Goal: Information Seeking & Learning: Learn about a topic

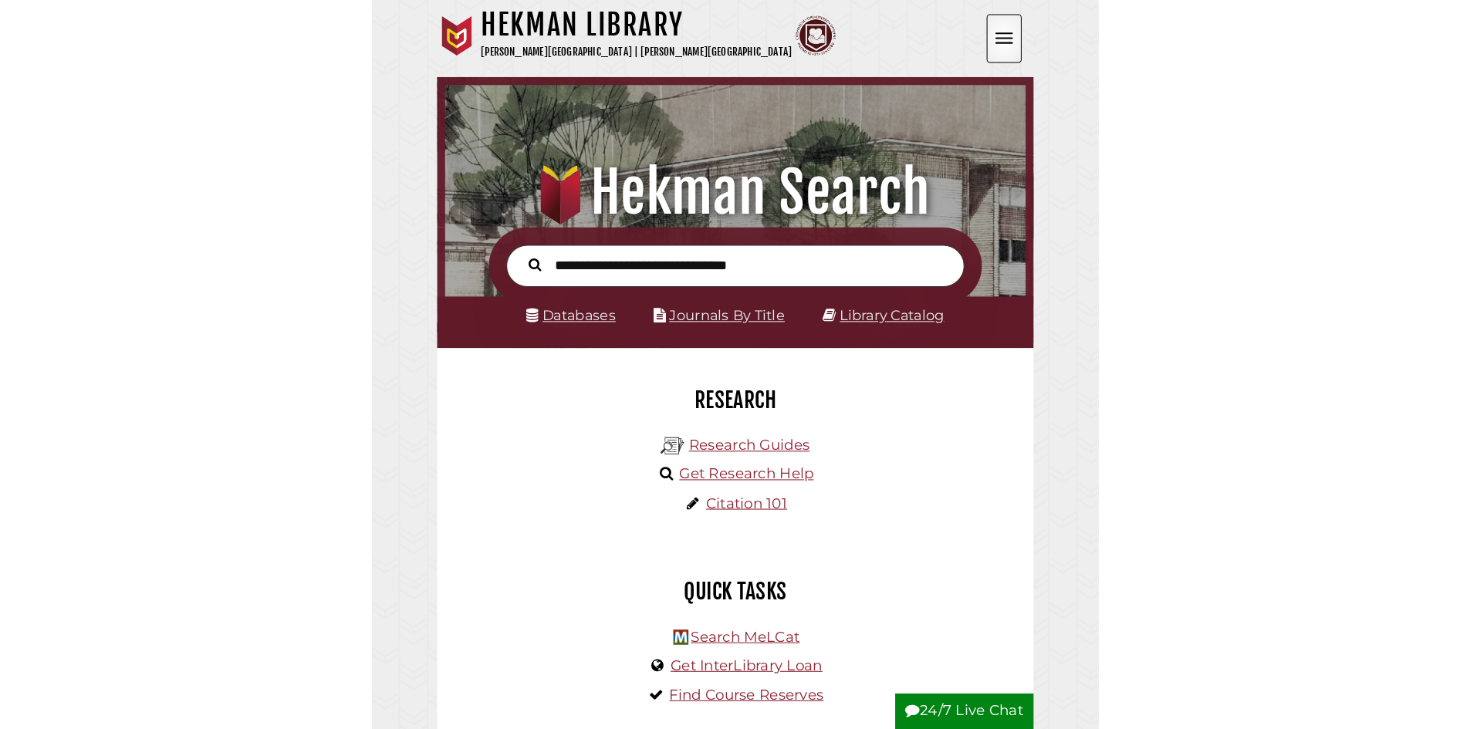
scroll to position [185, 555]
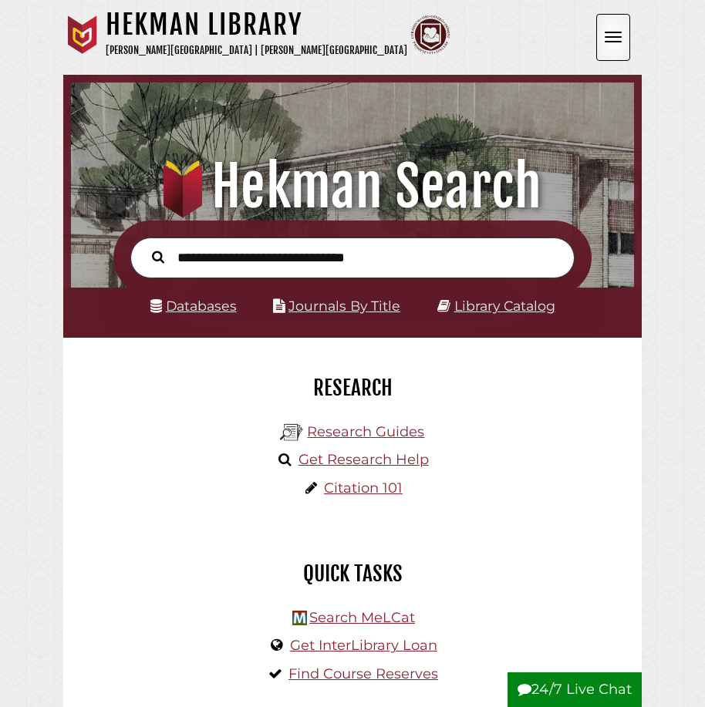
click at [455, 228] on form at bounding box center [352, 258] width 478 height 75
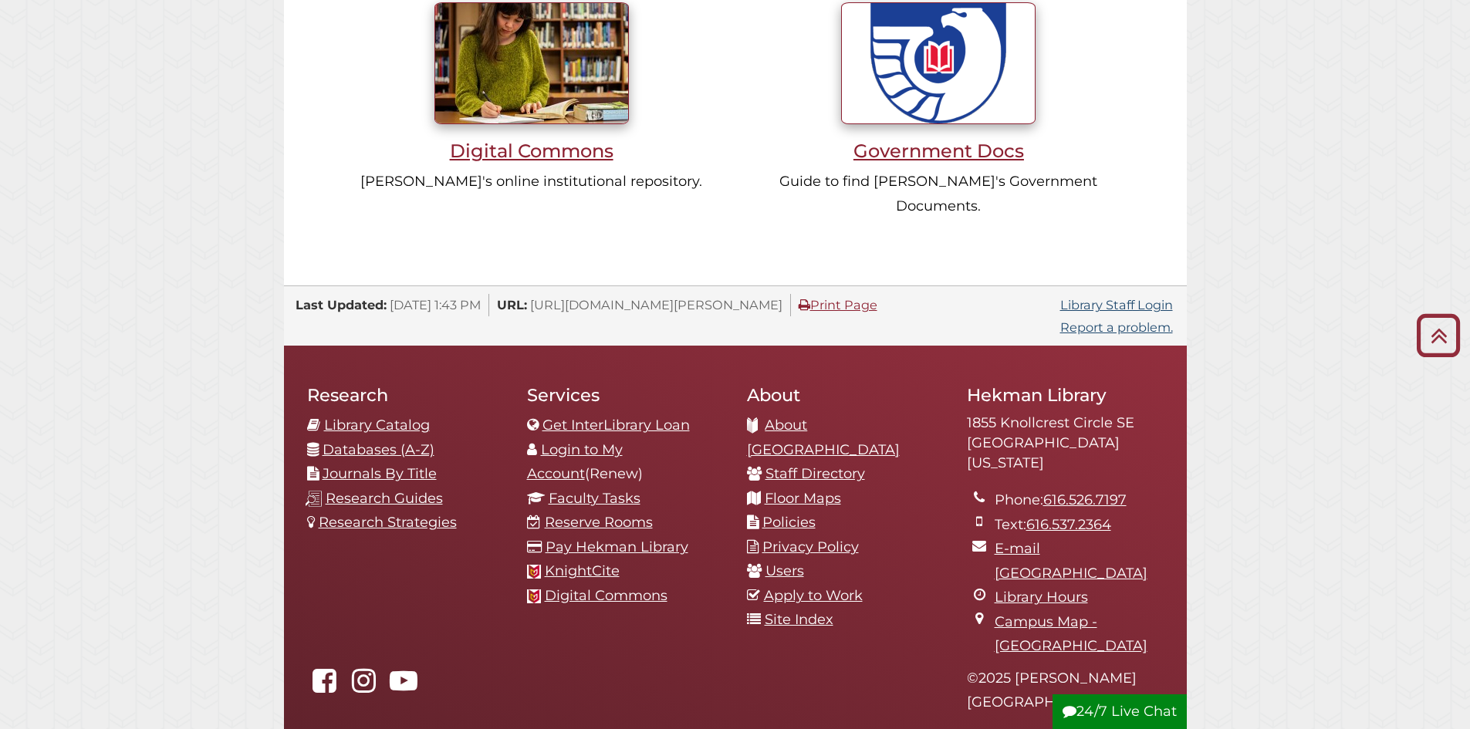
scroll to position [1588, 0]
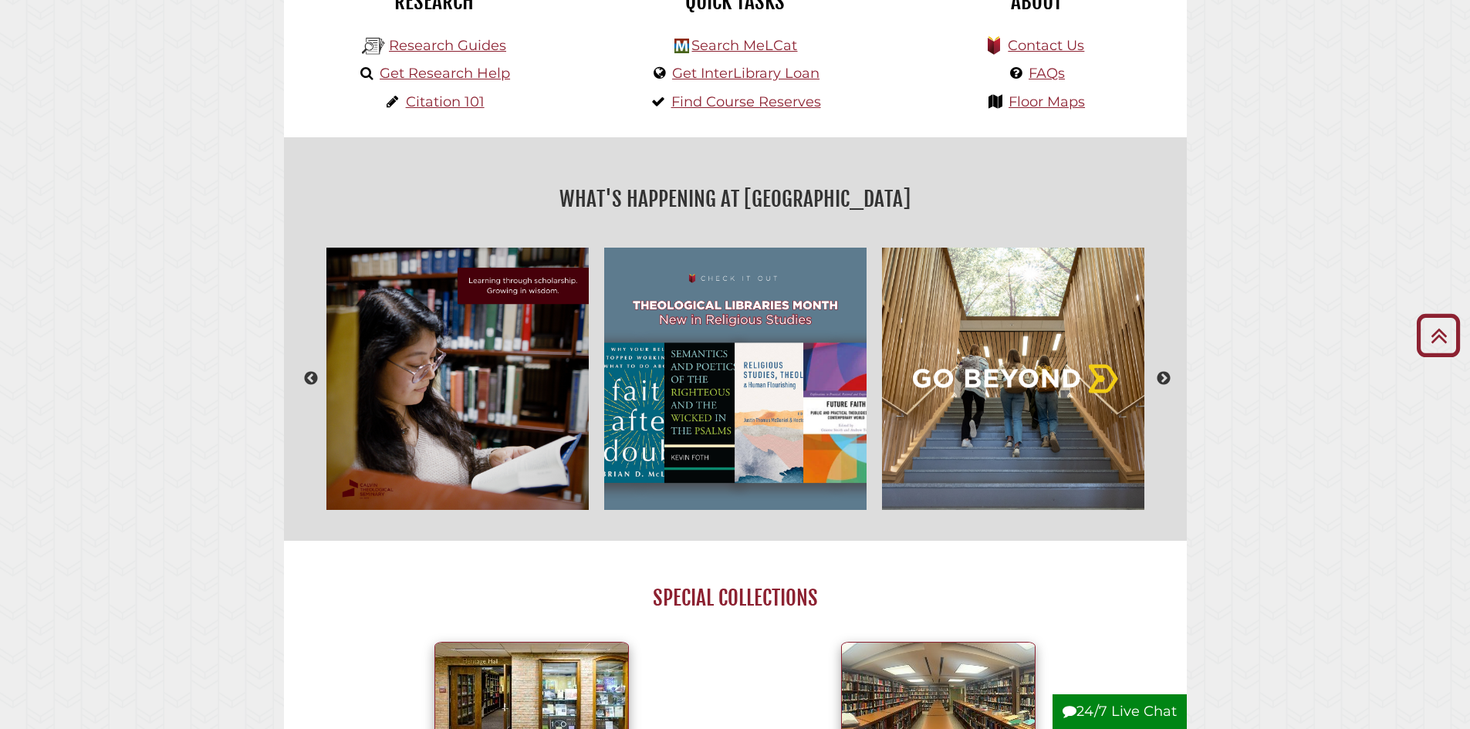
scroll to position [199, 0]
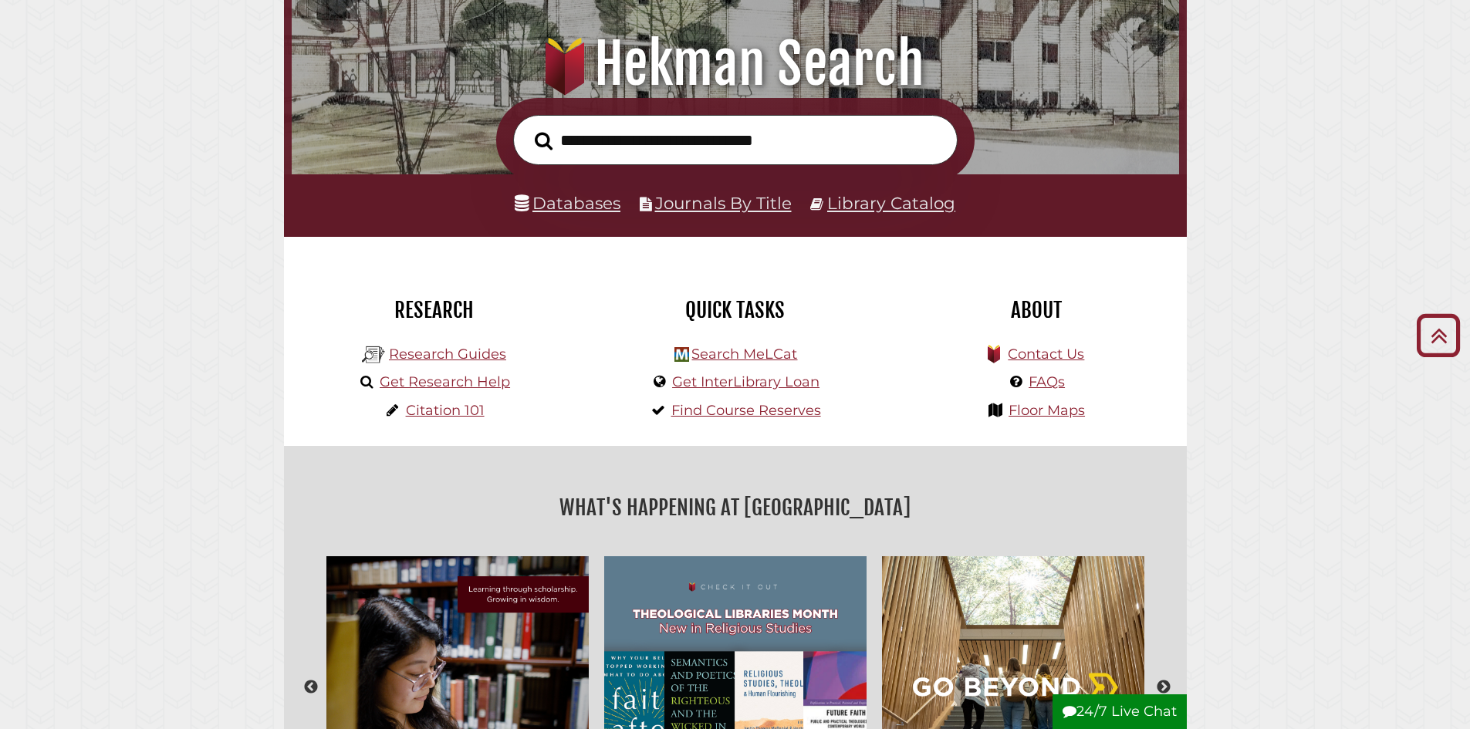
click at [704, 131] on input "text" at bounding box center [735, 140] width 444 height 50
type input "****"
click at [527, 127] on button "Search" at bounding box center [543, 141] width 33 height 28
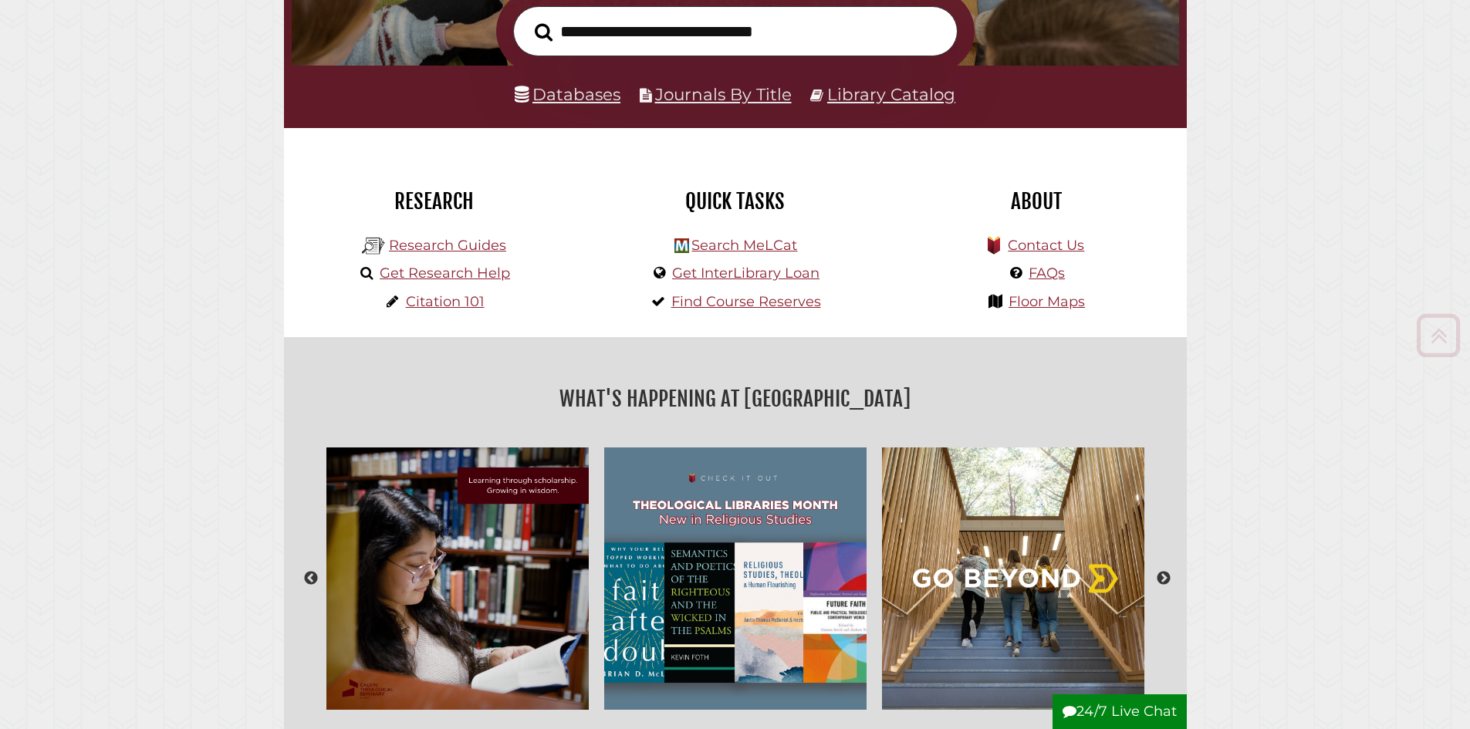
scroll to position [309, 0]
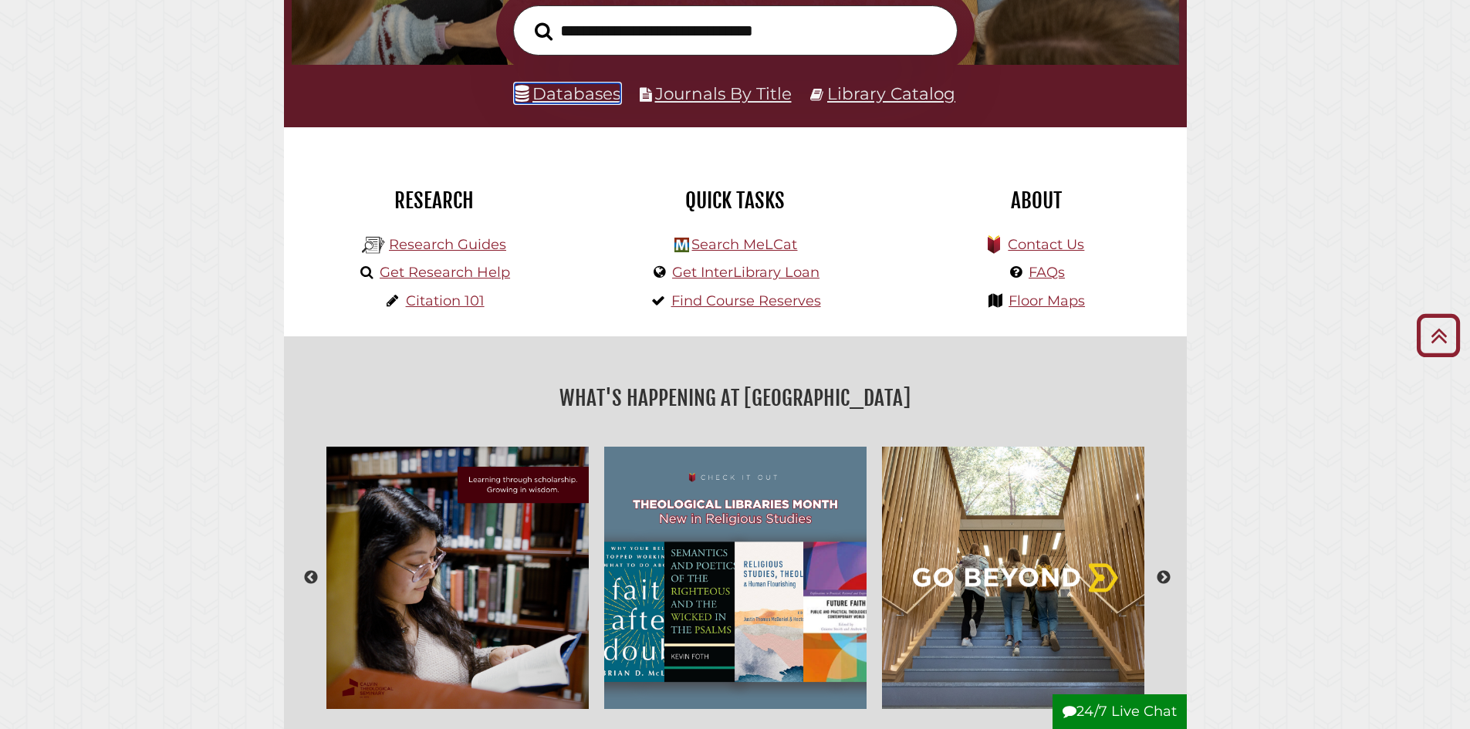
click at [545, 94] on link "Databases" at bounding box center [568, 93] width 106 height 20
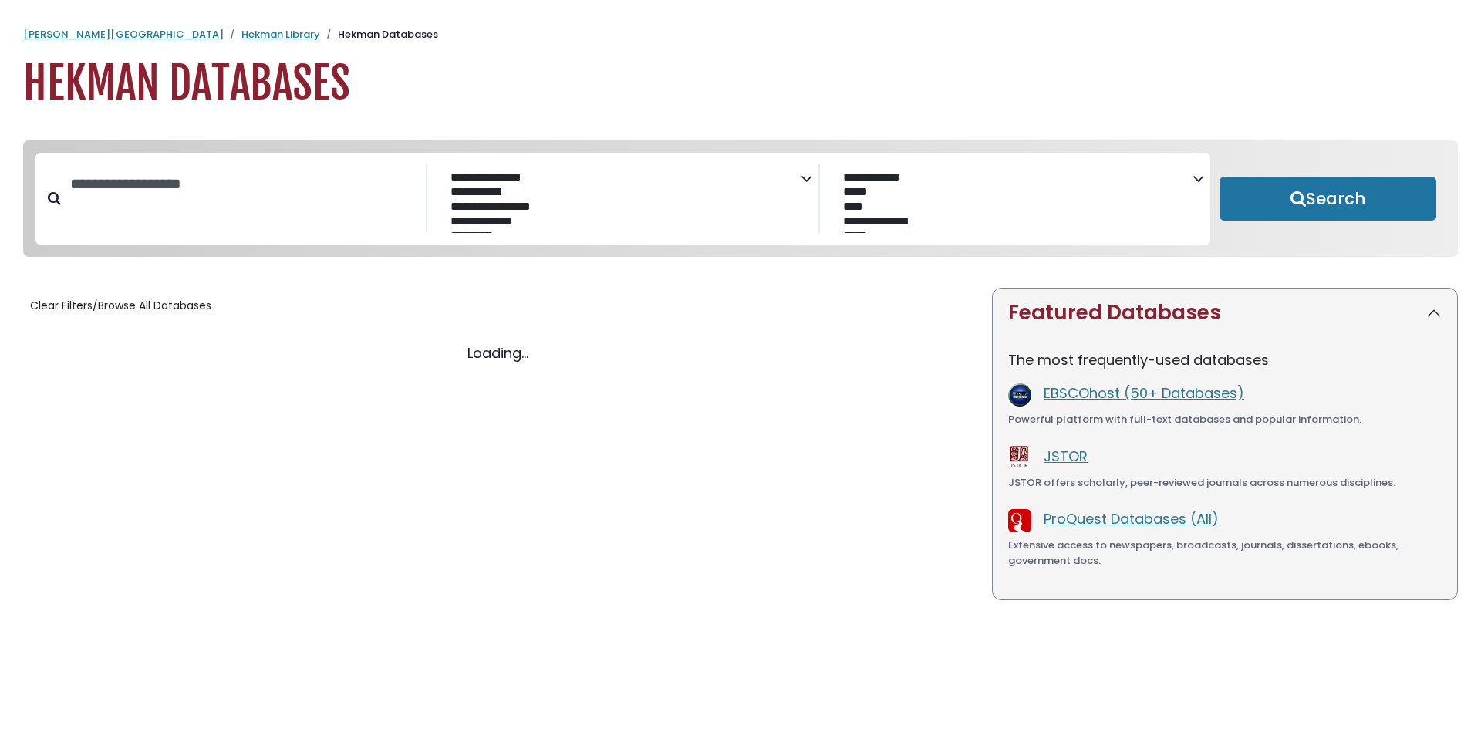
select select "Database Subject Filter"
select select "Database Vendors Filter"
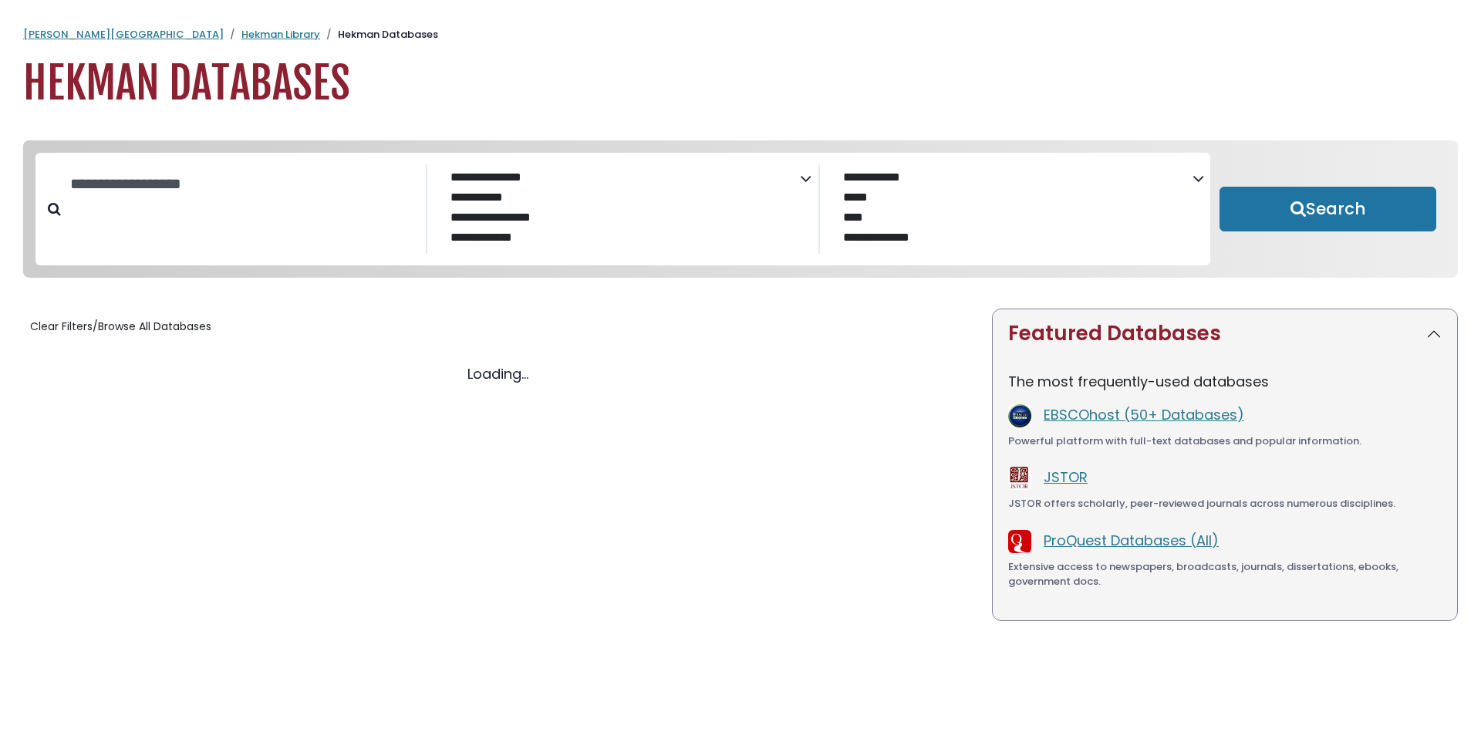
select select "Database Subject Filter"
select select "Database Vendors Filter"
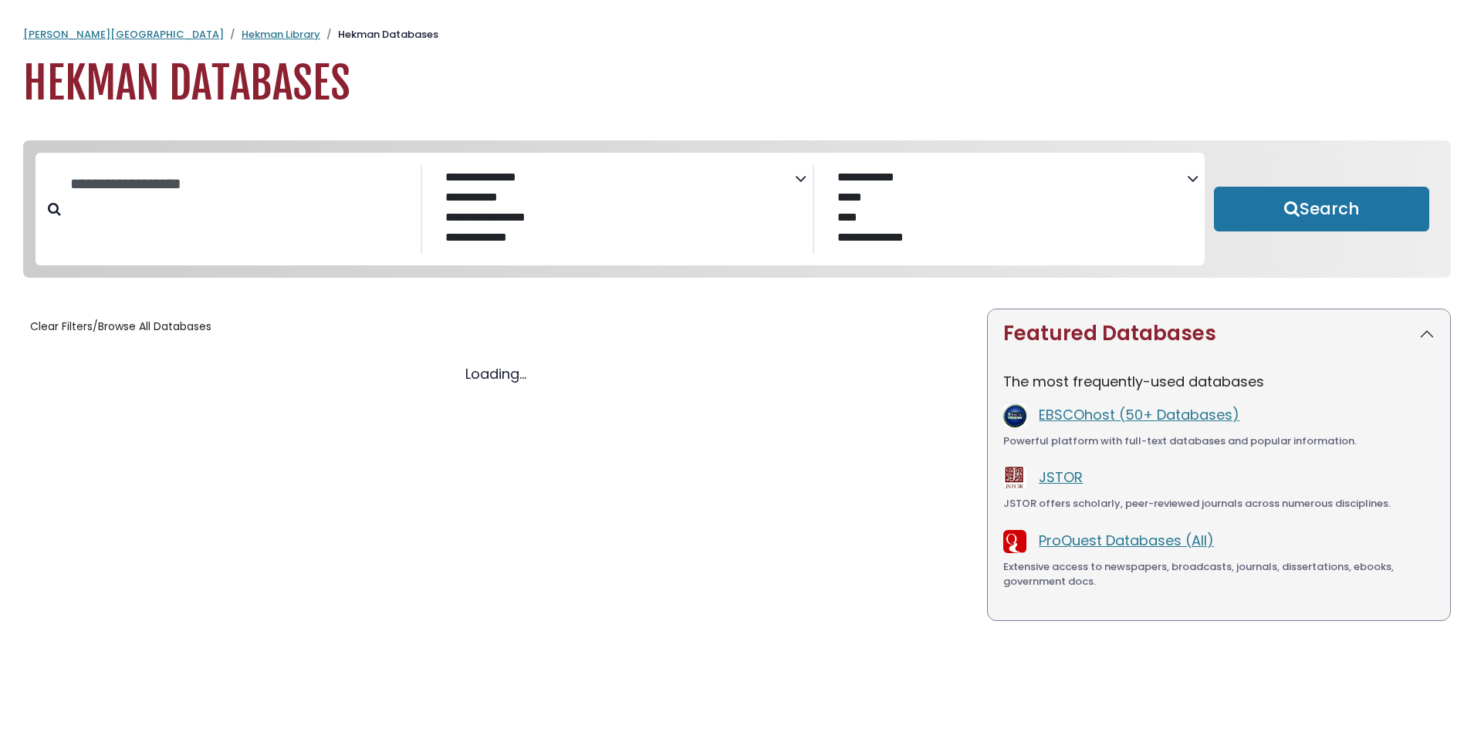
select select "Database Subject Filter"
select select "Database Vendors Filter"
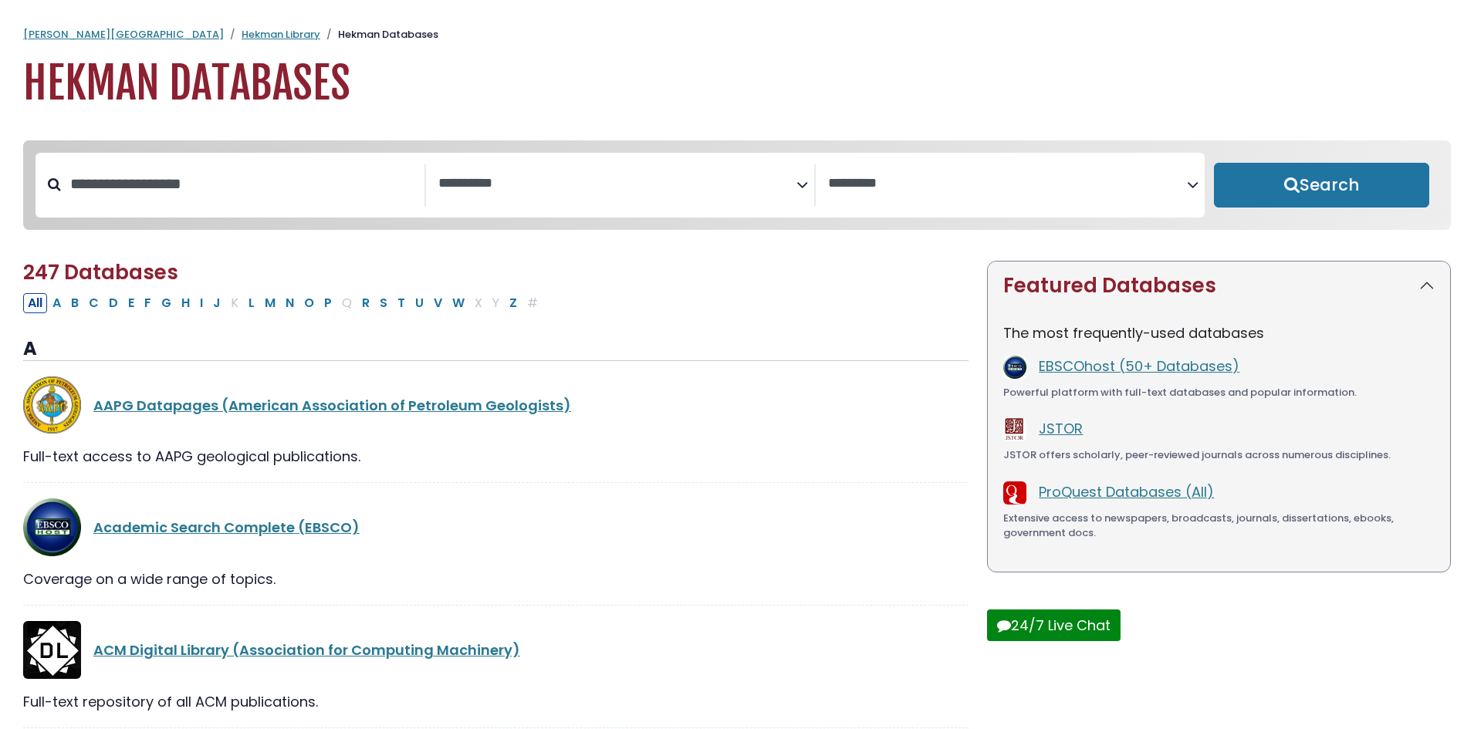
click at [700, 189] on textarea "Search" at bounding box center [617, 184] width 359 height 16
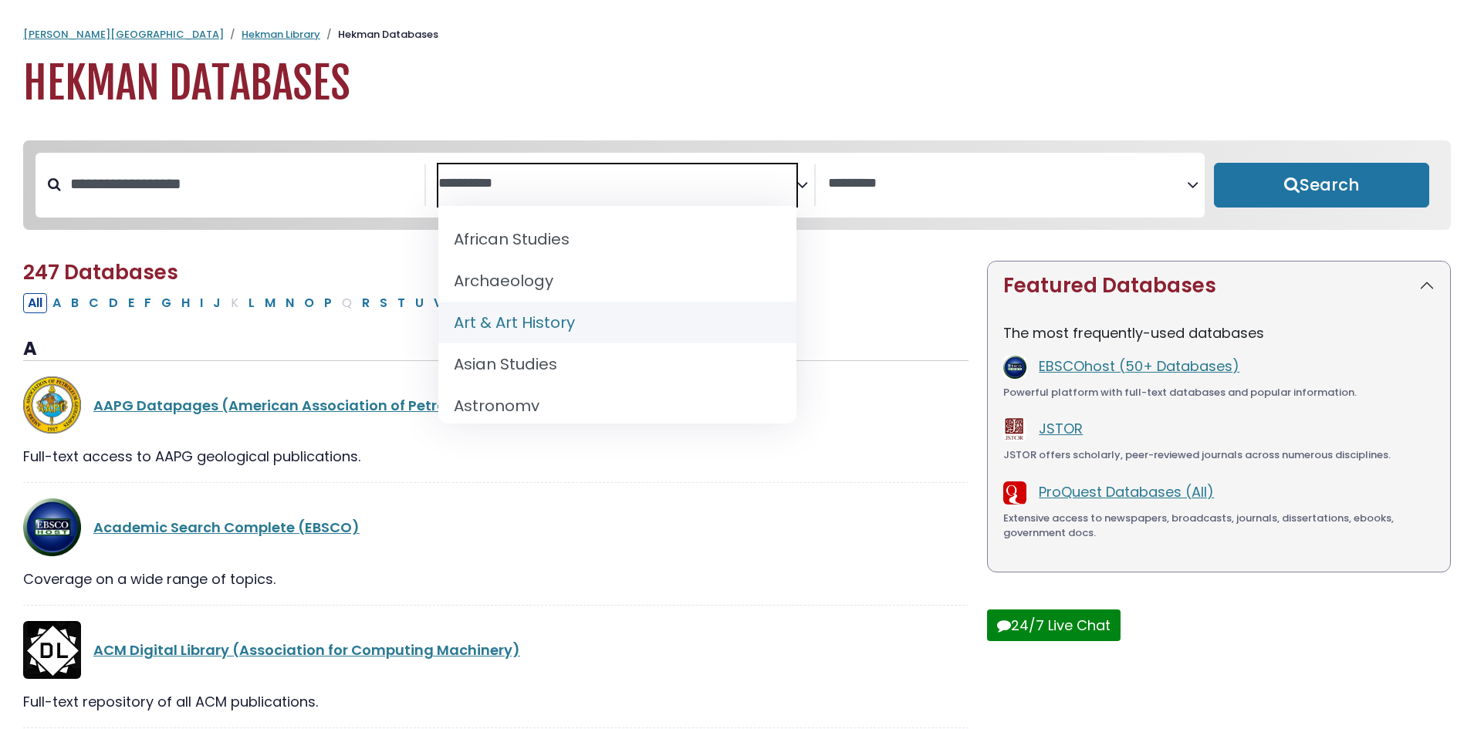
select select "*****"
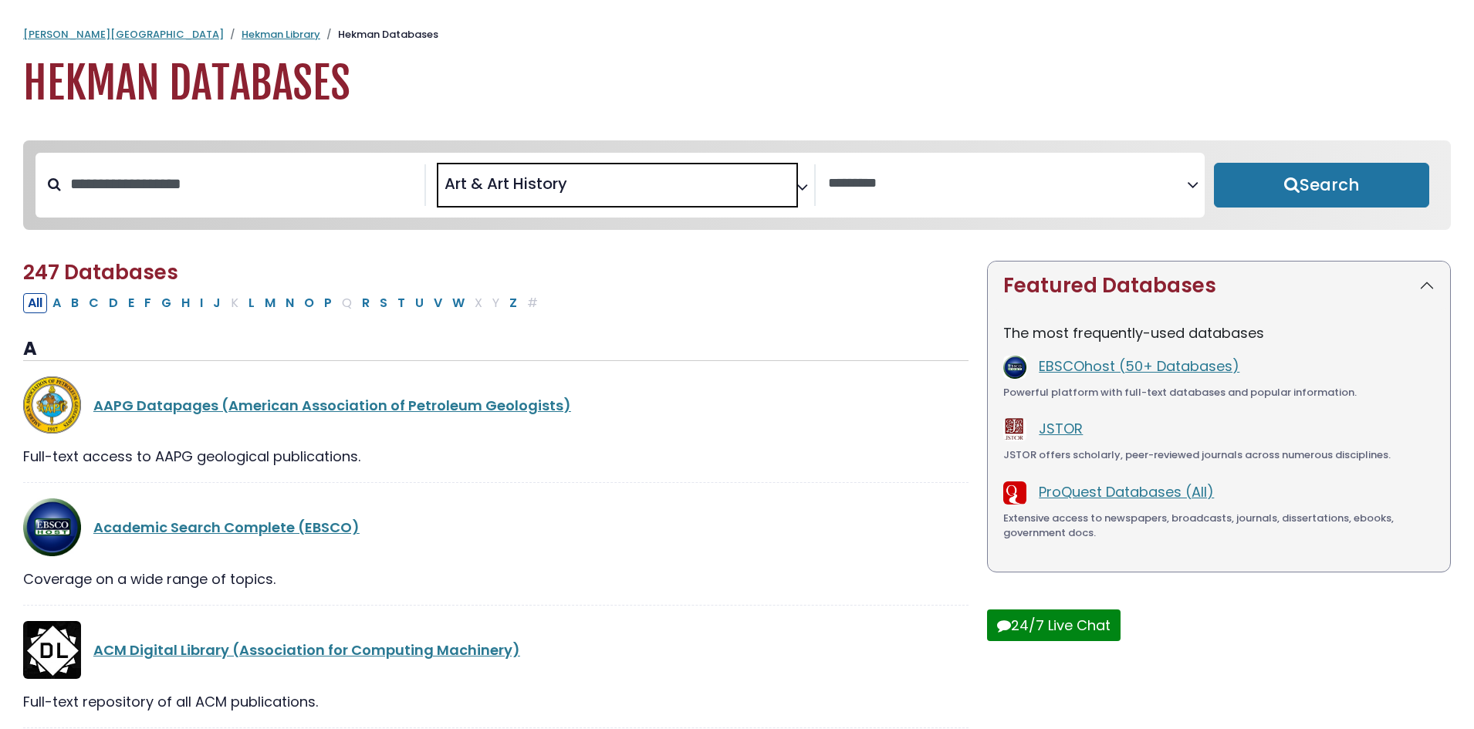
click at [991, 199] on span "Search filters" at bounding box center [1007, 185] width 359 height 42
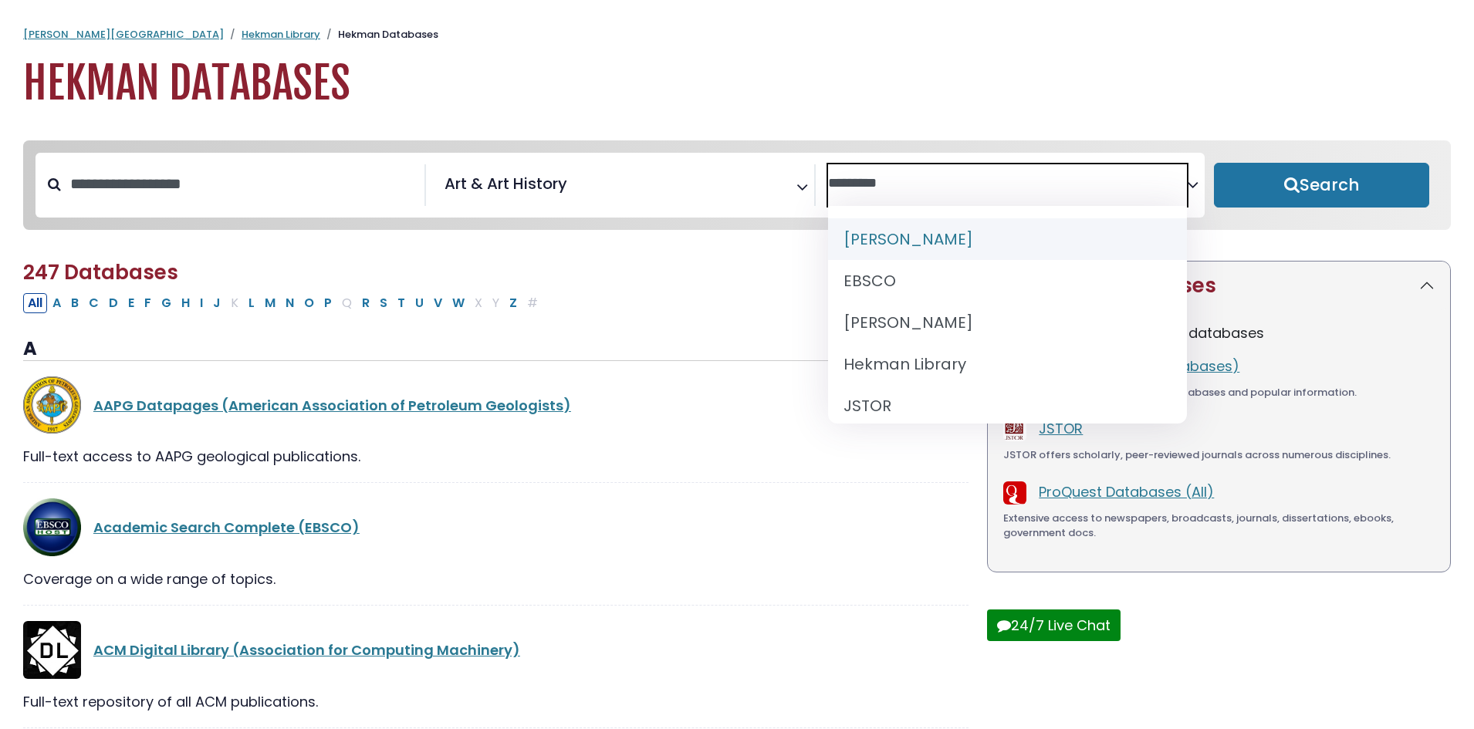
click at [992, 201] on span "Search filters" at bounding box center [1007, 185] width 359 height 42
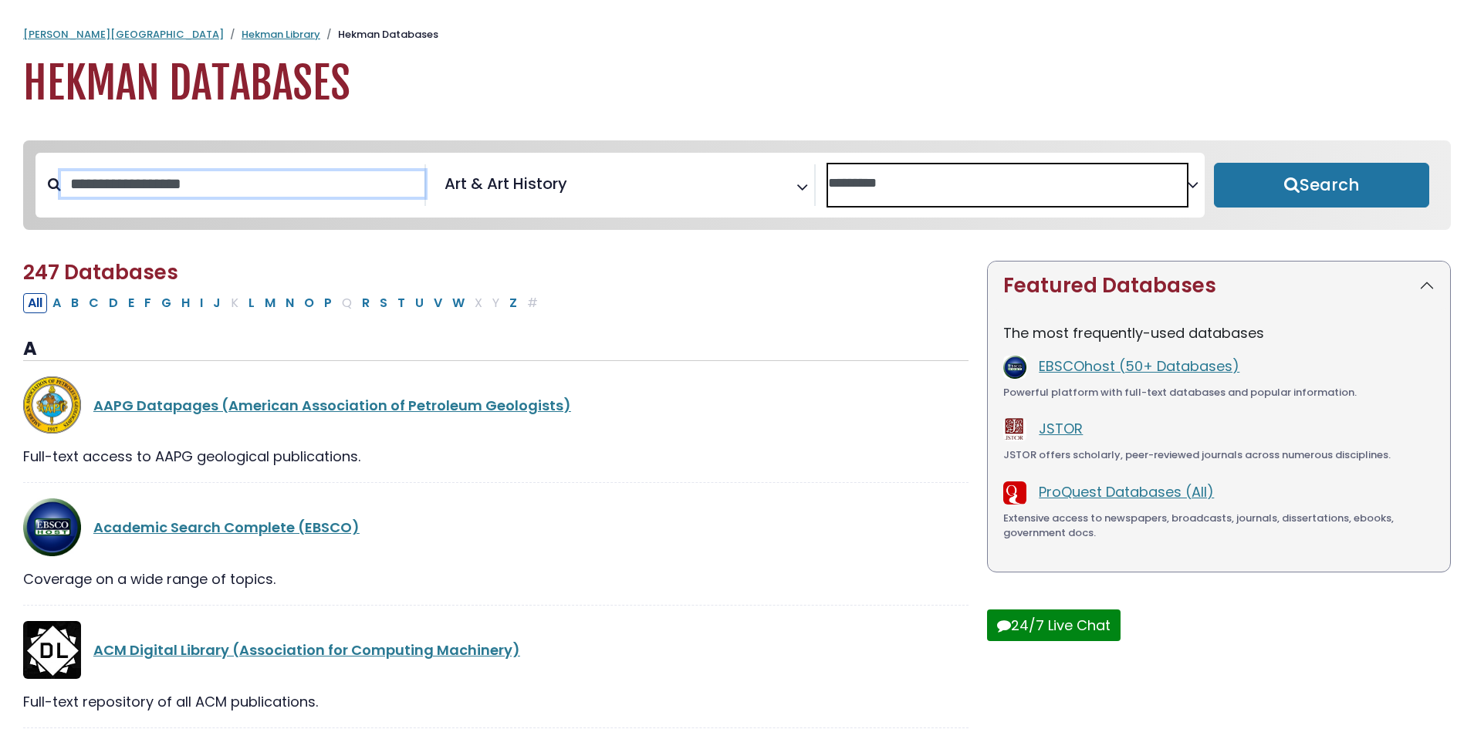
click at [290, 179] on input "Search database by title or keyword" at bounding box center [242, 183] width 363 height 25
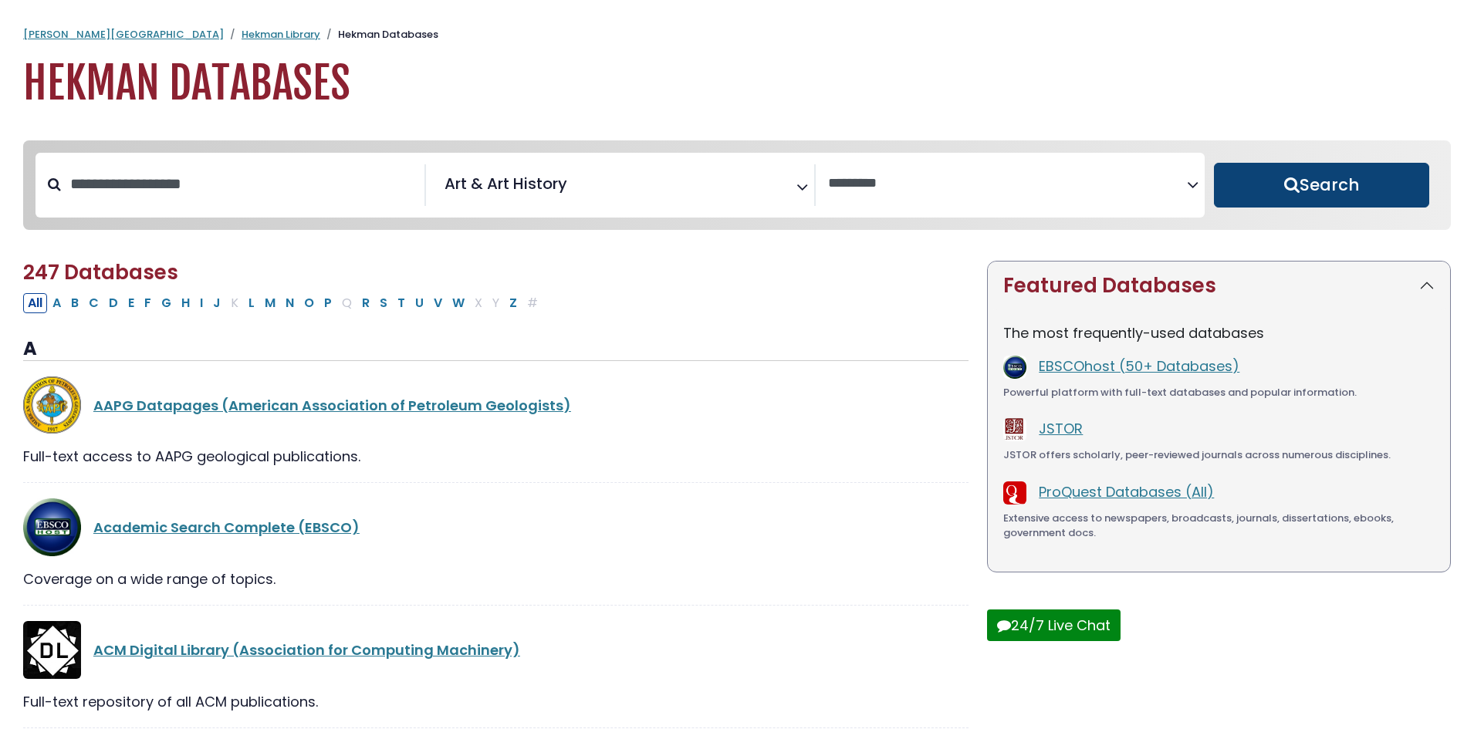
click at [1327, 204] on button "Search" at bounding box center [1321, 185] width 215 height 45
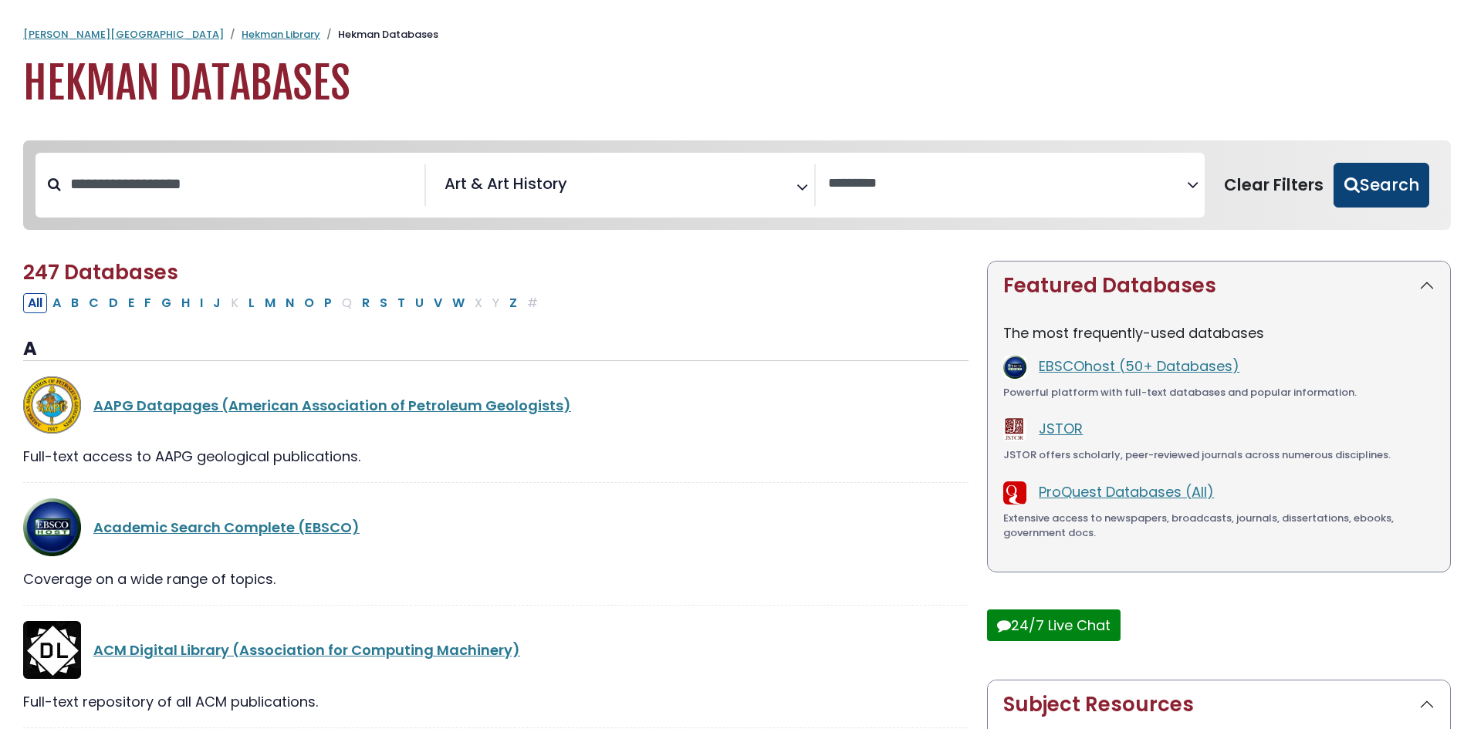
select select "Database Vendors Filter"
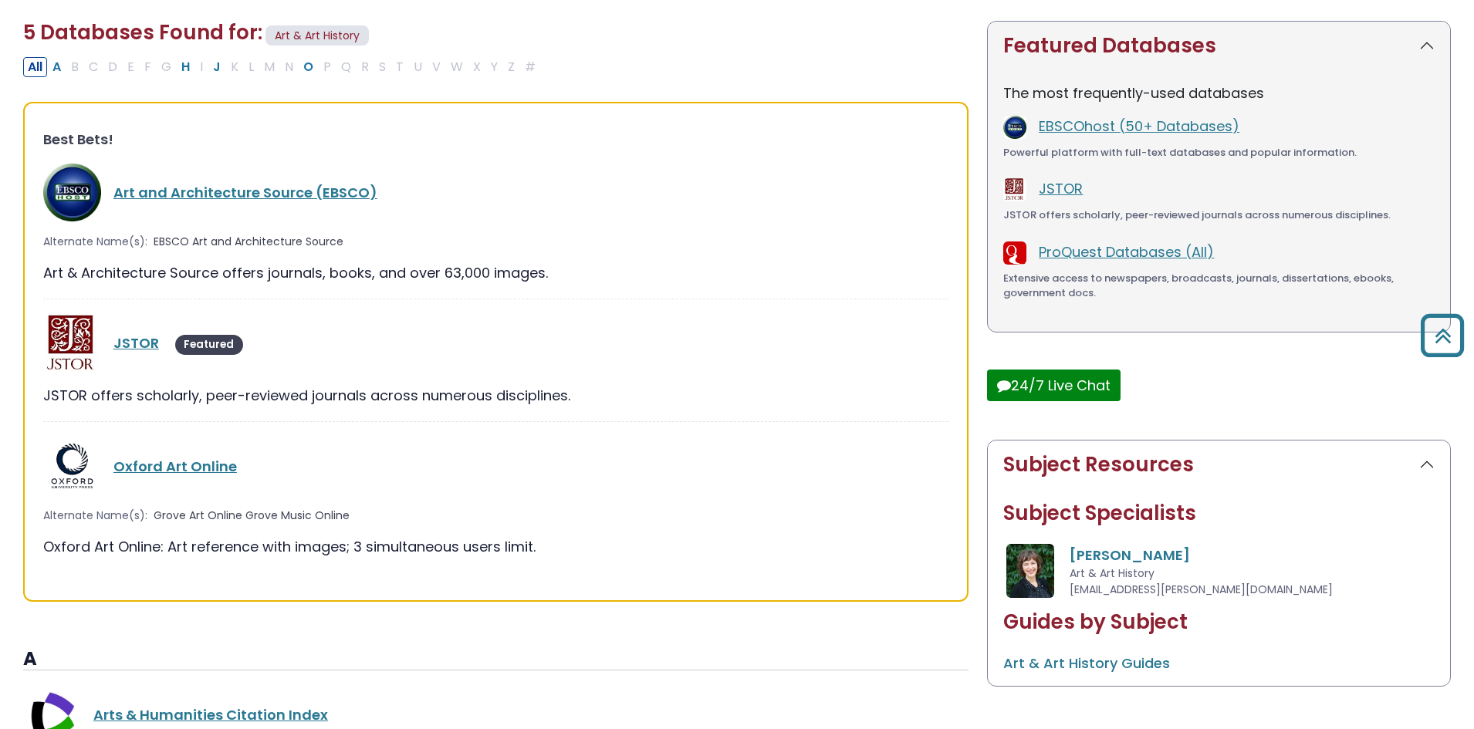
scroll to position [238, 0]
click at [210, 474] on link "Oxford Art Online" at bounding box center [174, 467] width 123 height 19
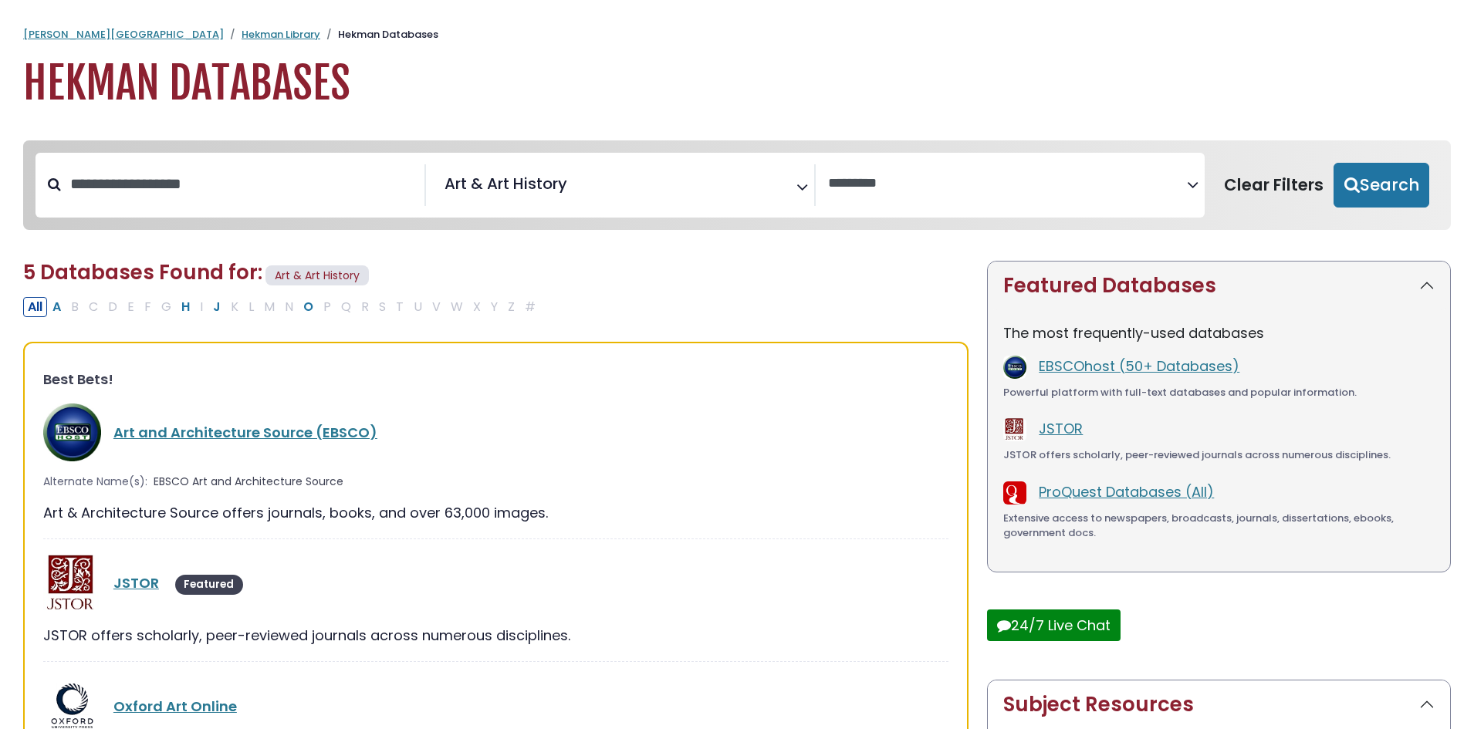
select select "Database Vendors Filter"
click at [664, 187] on span "× Art & Art History" at bounding box center [617, 185] width 359 height 42
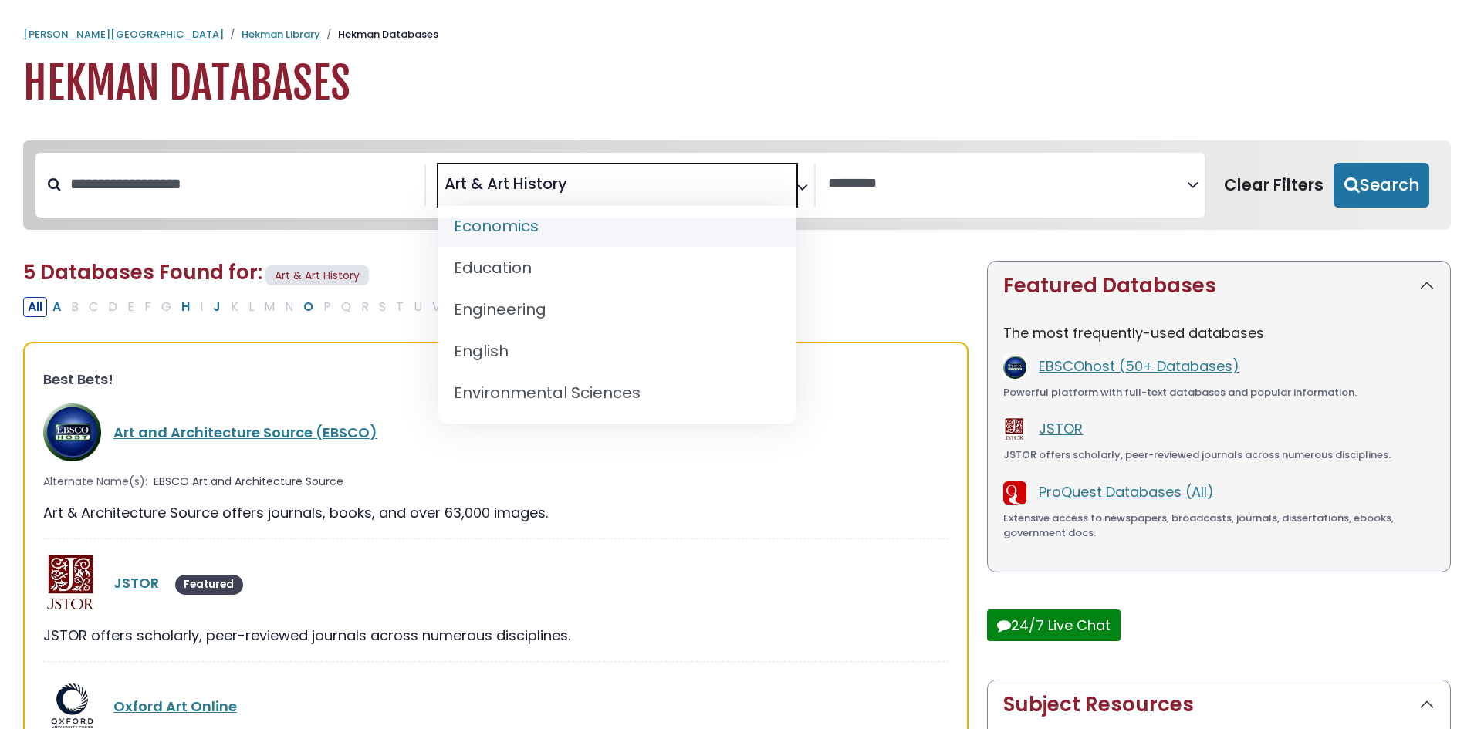
scroll to position [540, 0]
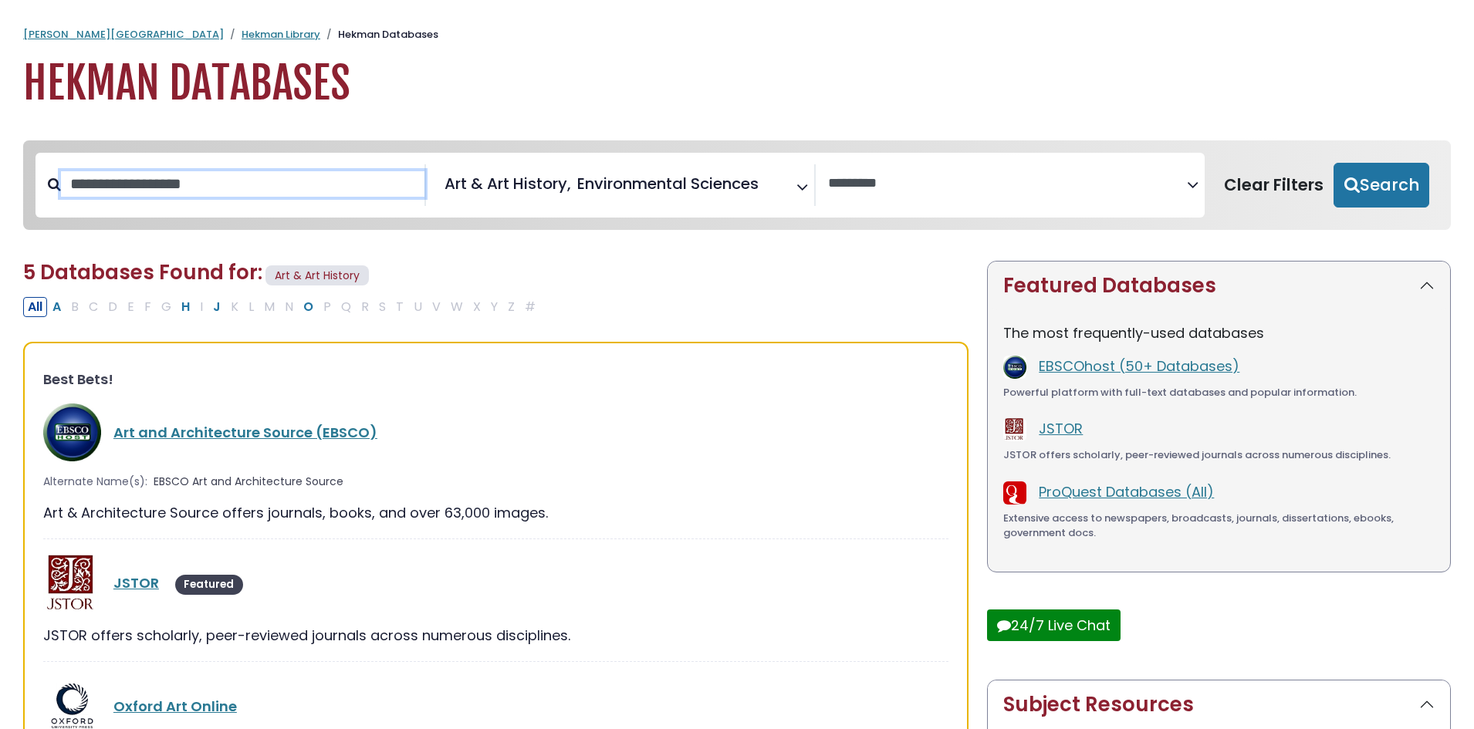
click at [148, 190] on input "Search database by title or keyword" at bounding box center [242, 183] width 363 height 25
click at [558, 189] on span "Art & Art History" at bounding box center [507, 183] width 127 height 23
click at [255, 167] on div "Search filters" at bounding box center [242, 184] width 363 height 40
click at [263, 187] on input "Search database by title or keyword" at bounding box center [242, 183] width 363 height 25
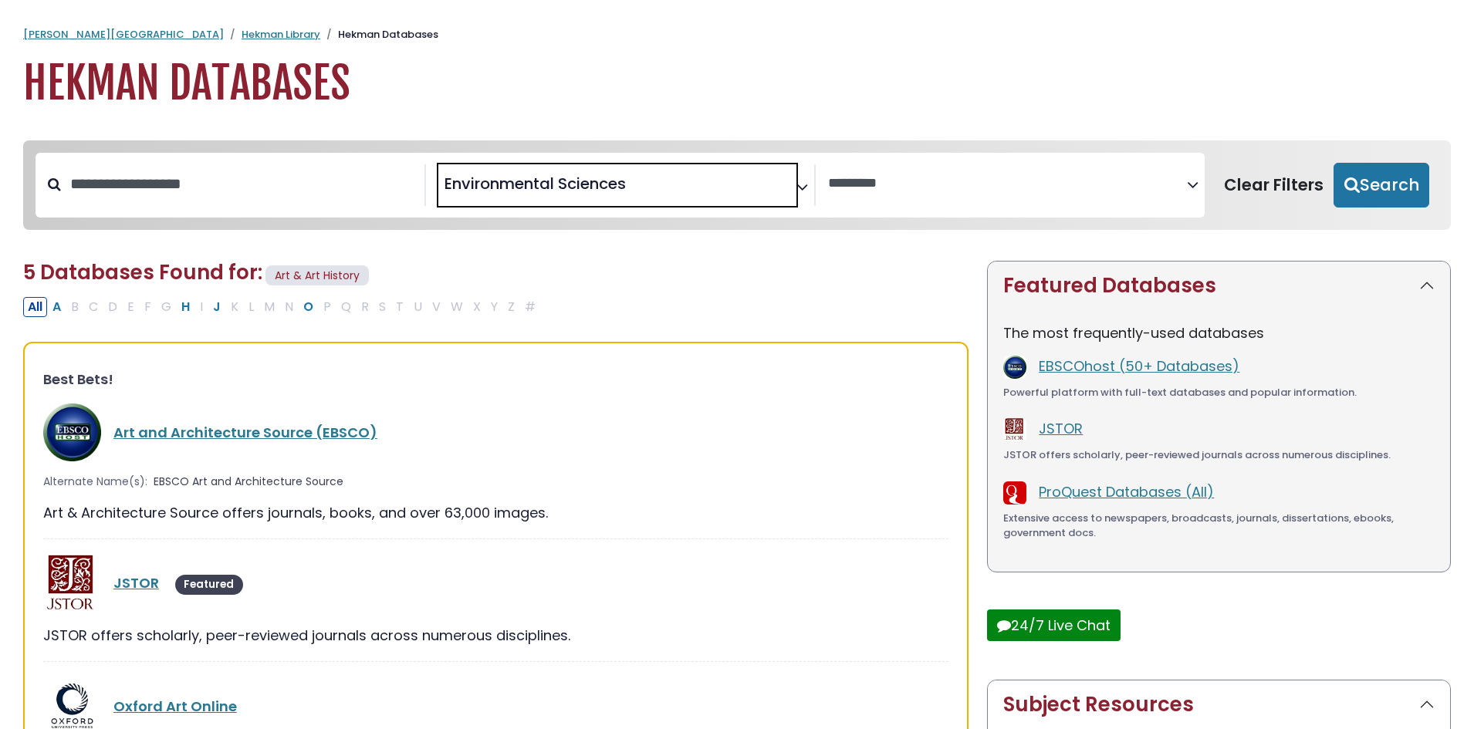
click at [764, 177] on span "× Environmental Sciences" at bounding box center [617, 185] width 359 height 42
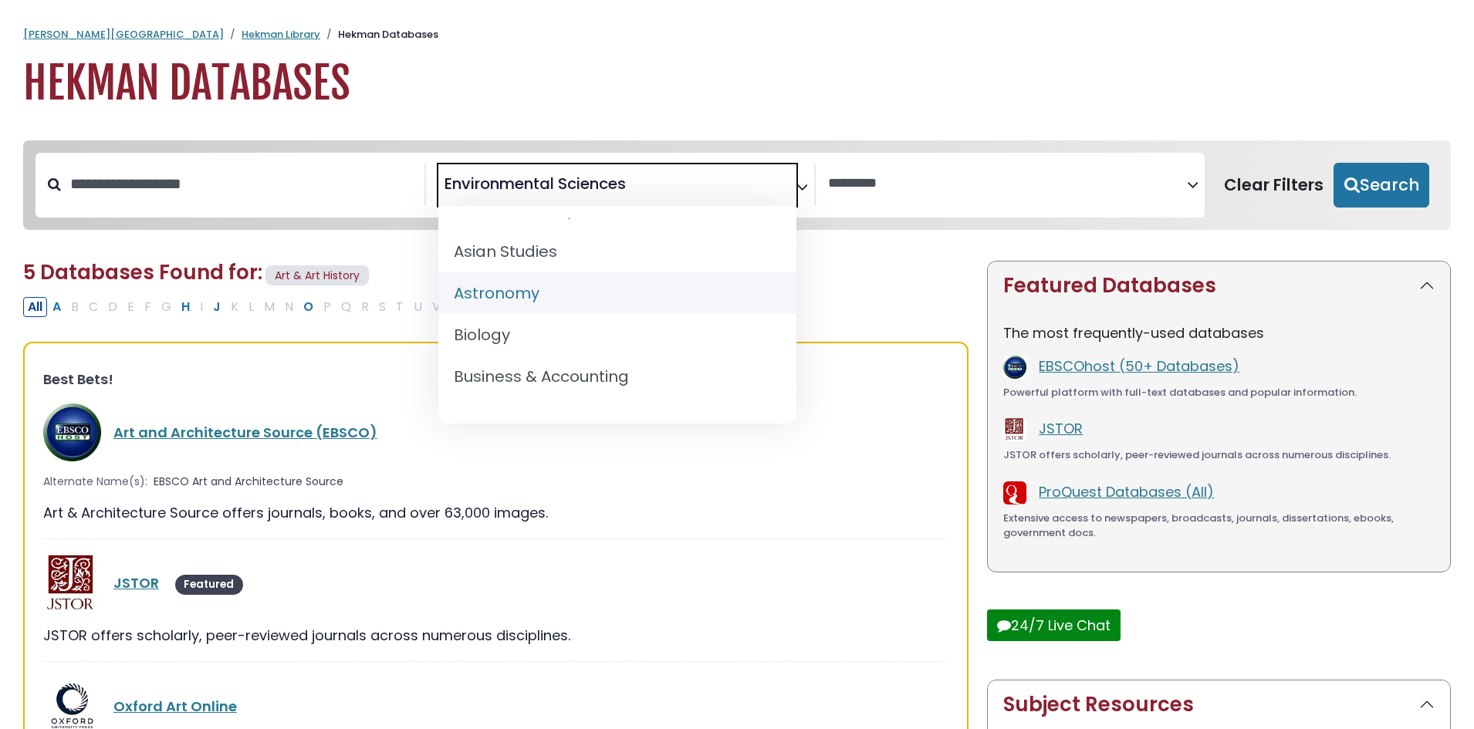
scroll to position [231, 0]
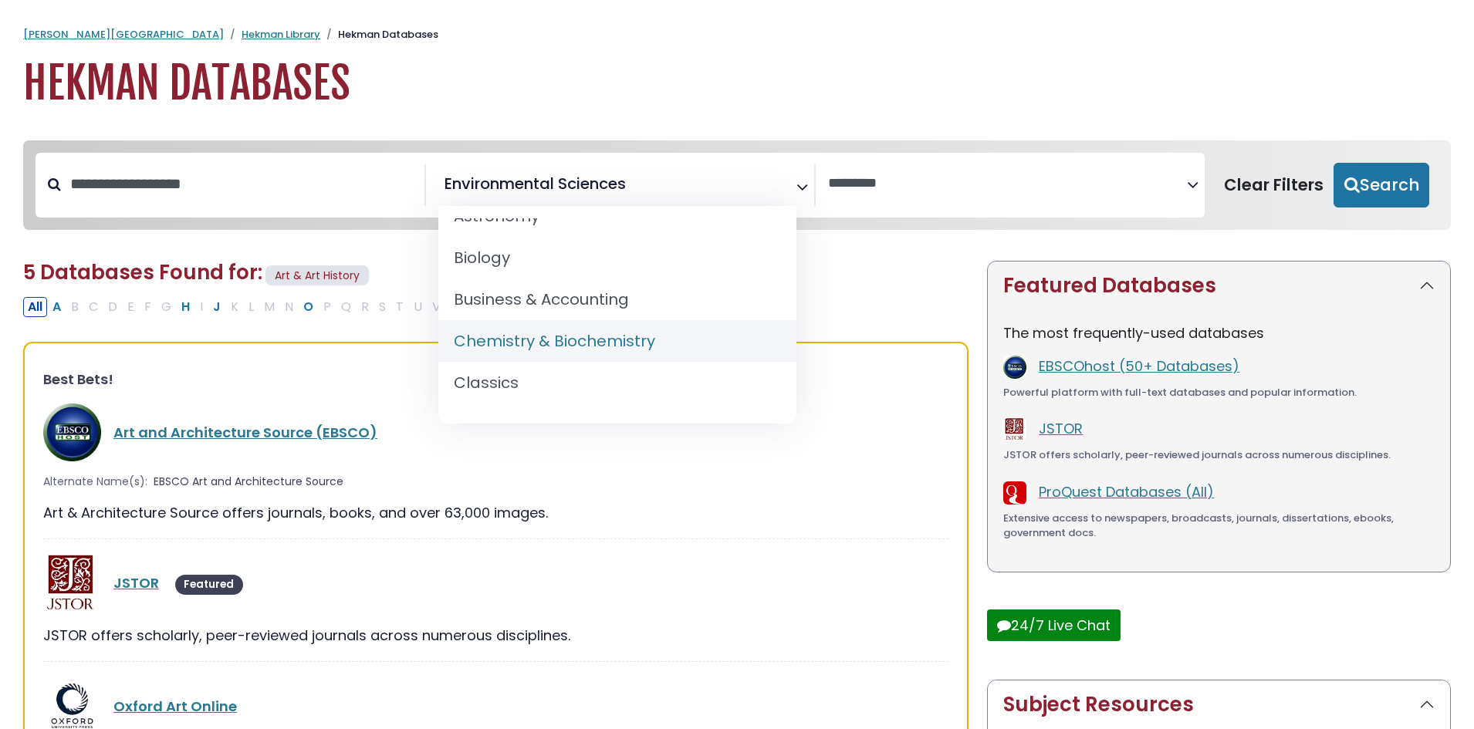
select select "*****"
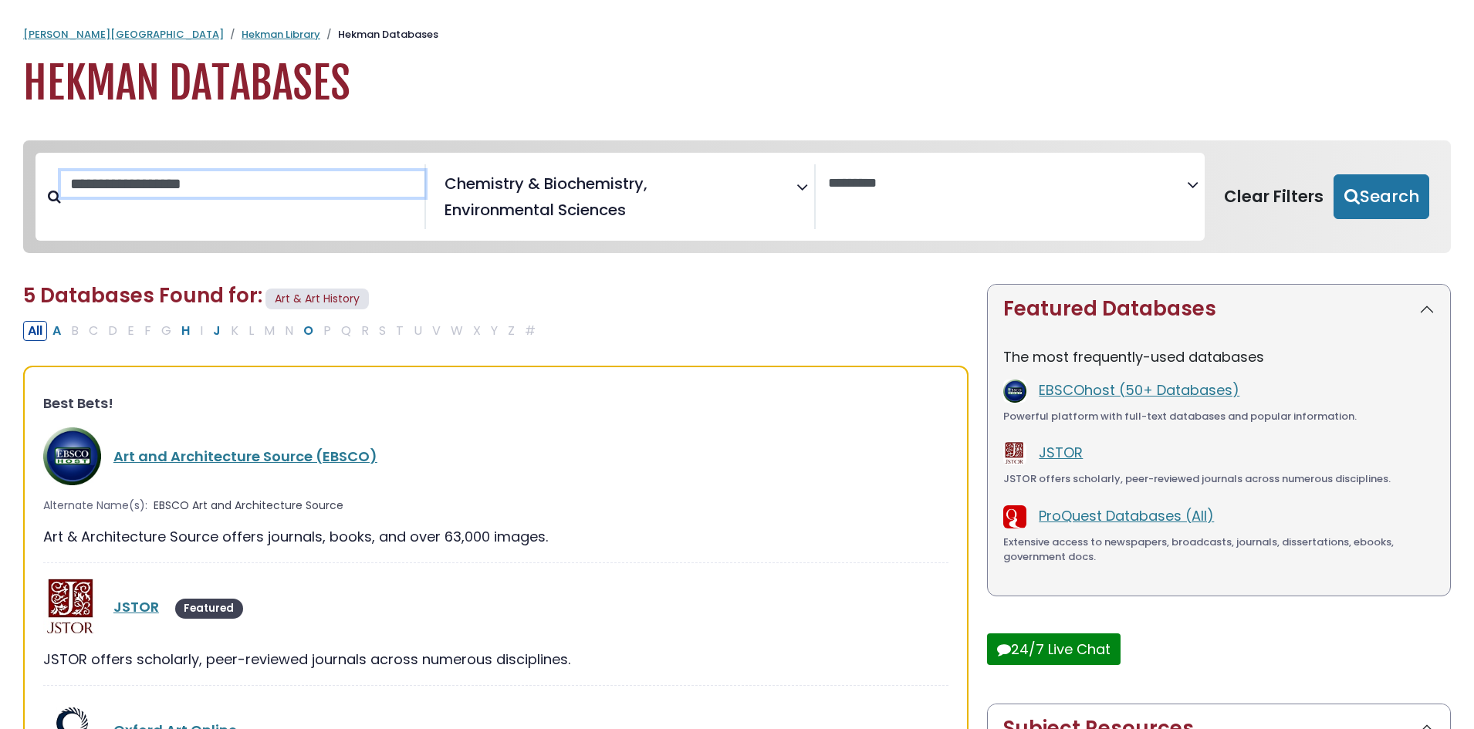
click at [214, 191] on input "Search database by title or keyword" at bounding box center [242, 183] width 363 height 25
paste input "**********"
type input "**********"
click at [1366, 211] on button "Search" at bounding box center [1381, 196] width 96 height 45
select select "Database Vendors Filter"
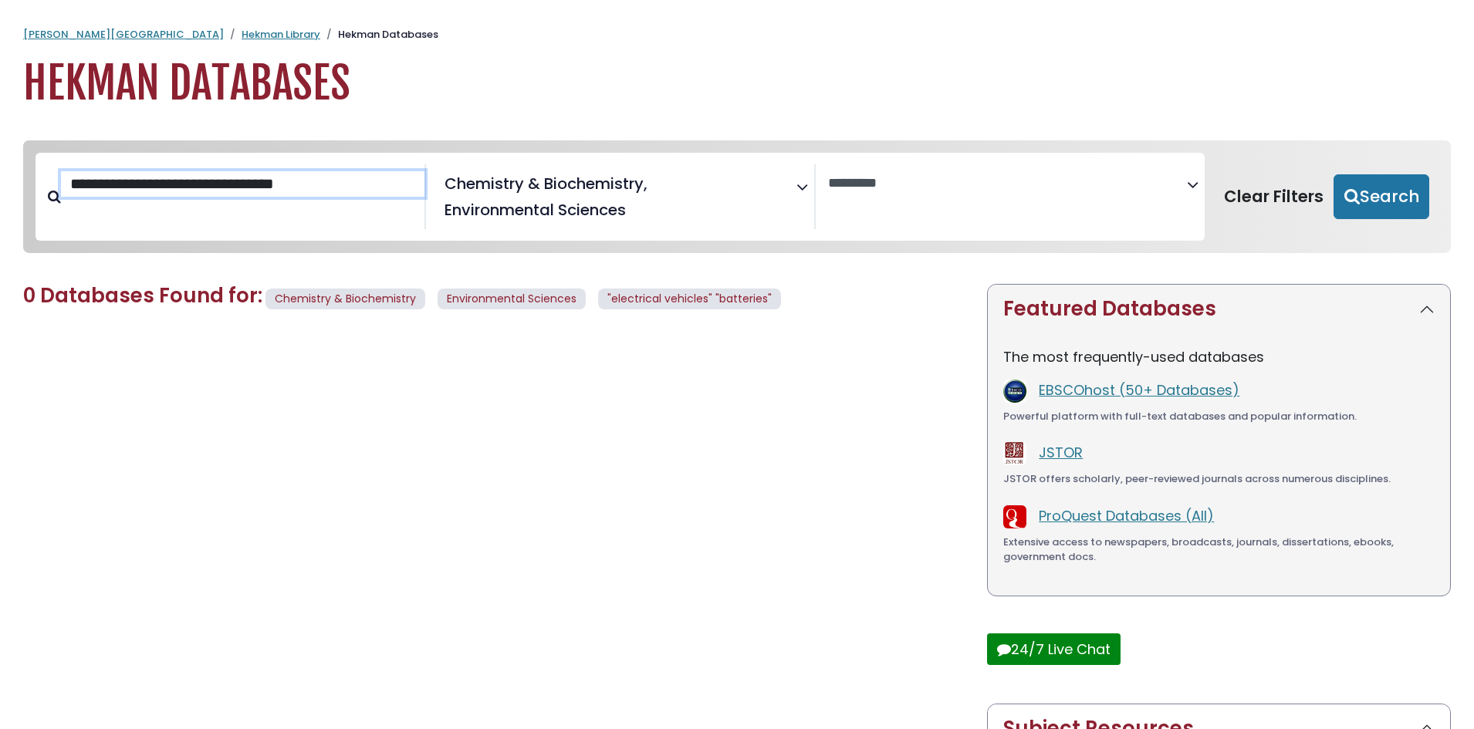
click at [365, 197] on input "**********" at bounding box center [242, 183] width 363 height 25
drag, startPoint x: 334, startPoint y: 183, endPoint x: 61, endPoint y: 191, distance: 273.2
click at [62, 191] on input "**********" at bounding box center [242, 183] width 363 height 25
type input "*"
click at [1414, 183] on button "Search" at bounding box center [1381, 196] width 96 height 45
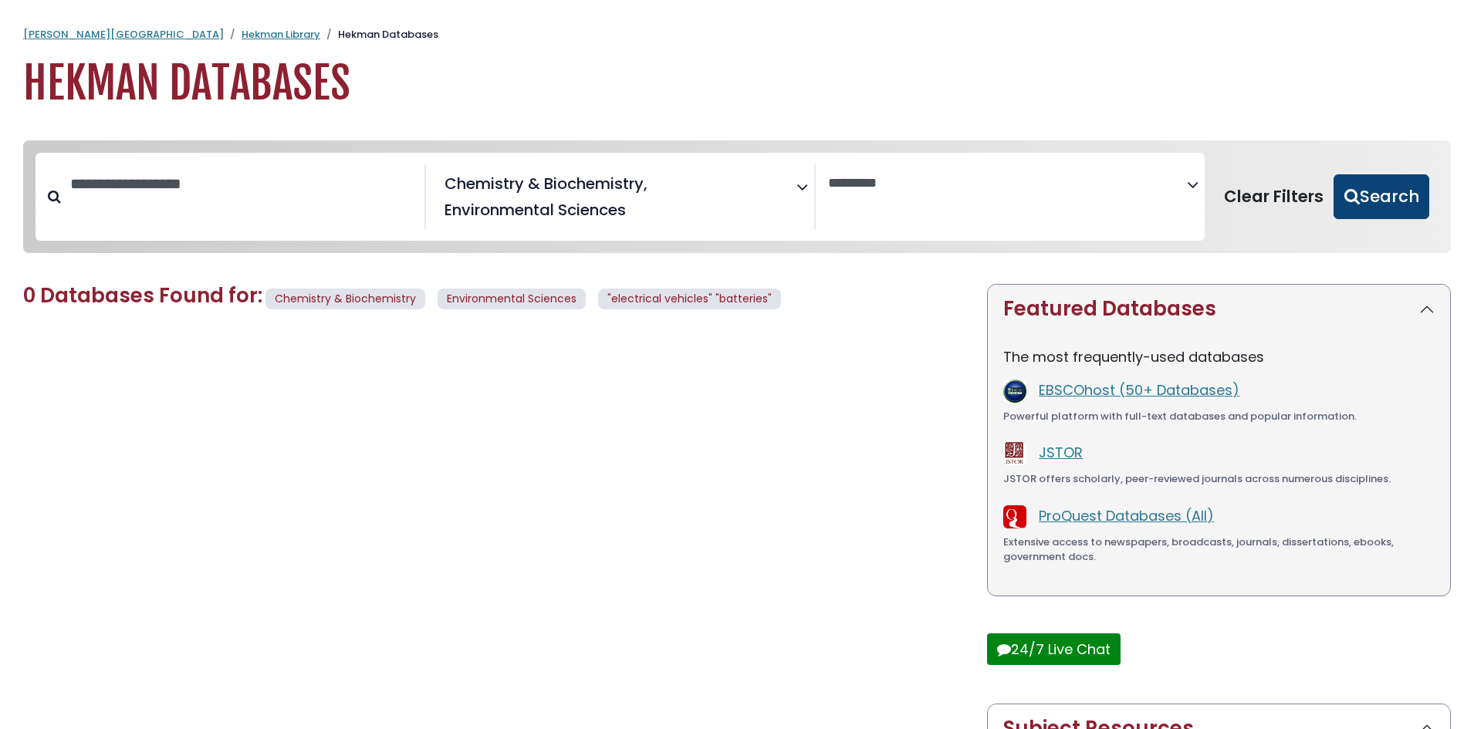
select select "Database Vendors Filter"
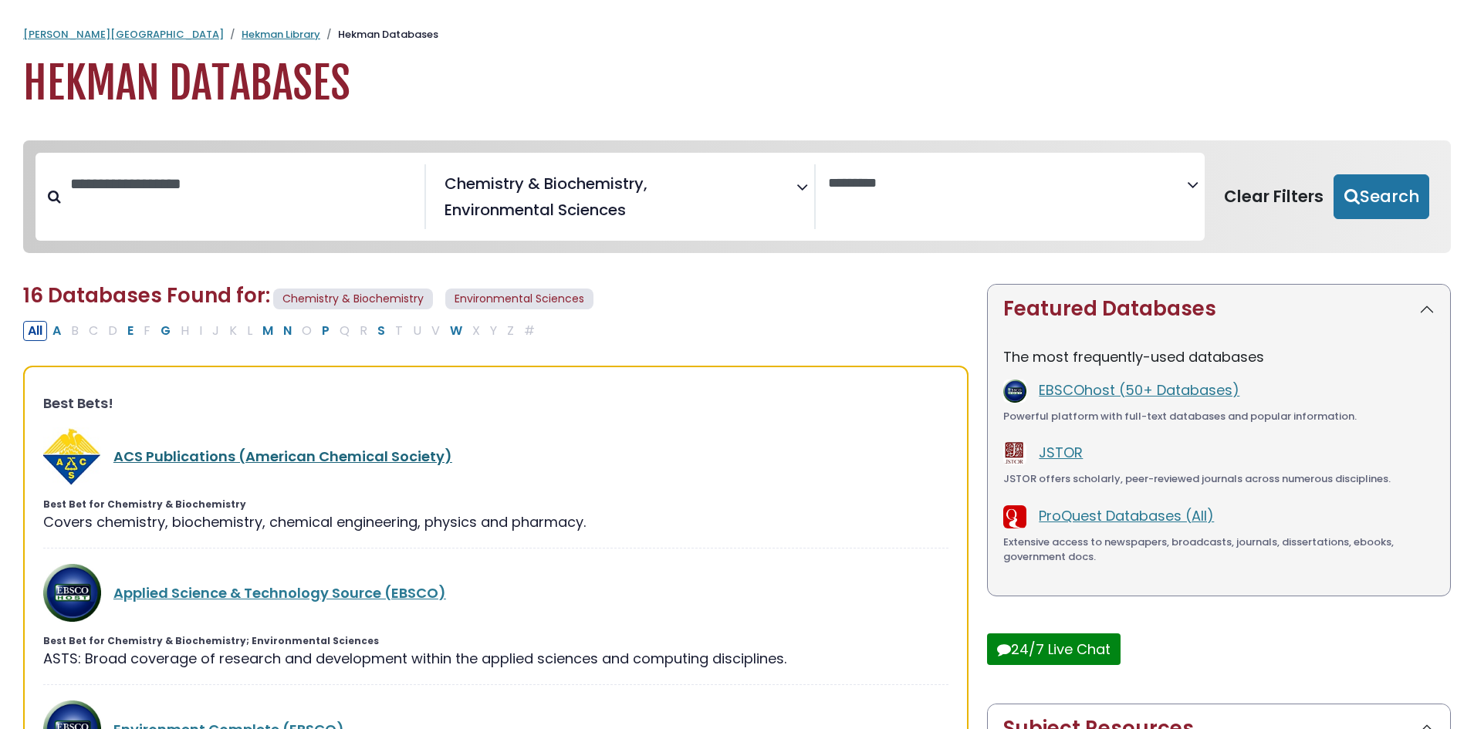
click at [413, 454] on link "ACS Publications (American Chemical Society)" at bounding box center [282, 456] width 339 height 19
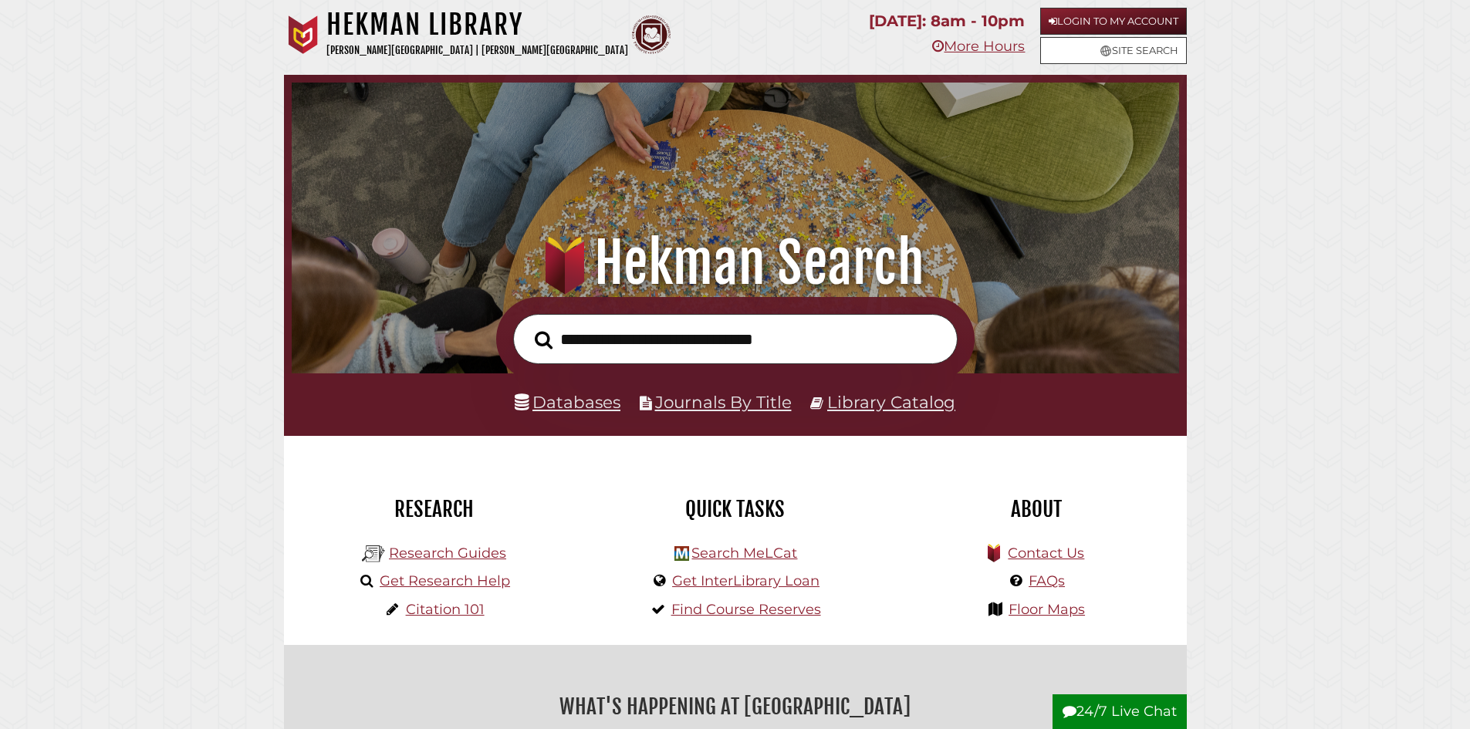
scroll to position [293, 879]
type input "**********"
click at [527, 326] on button "Search" at bounding box center [543, 340] width 33 height 28
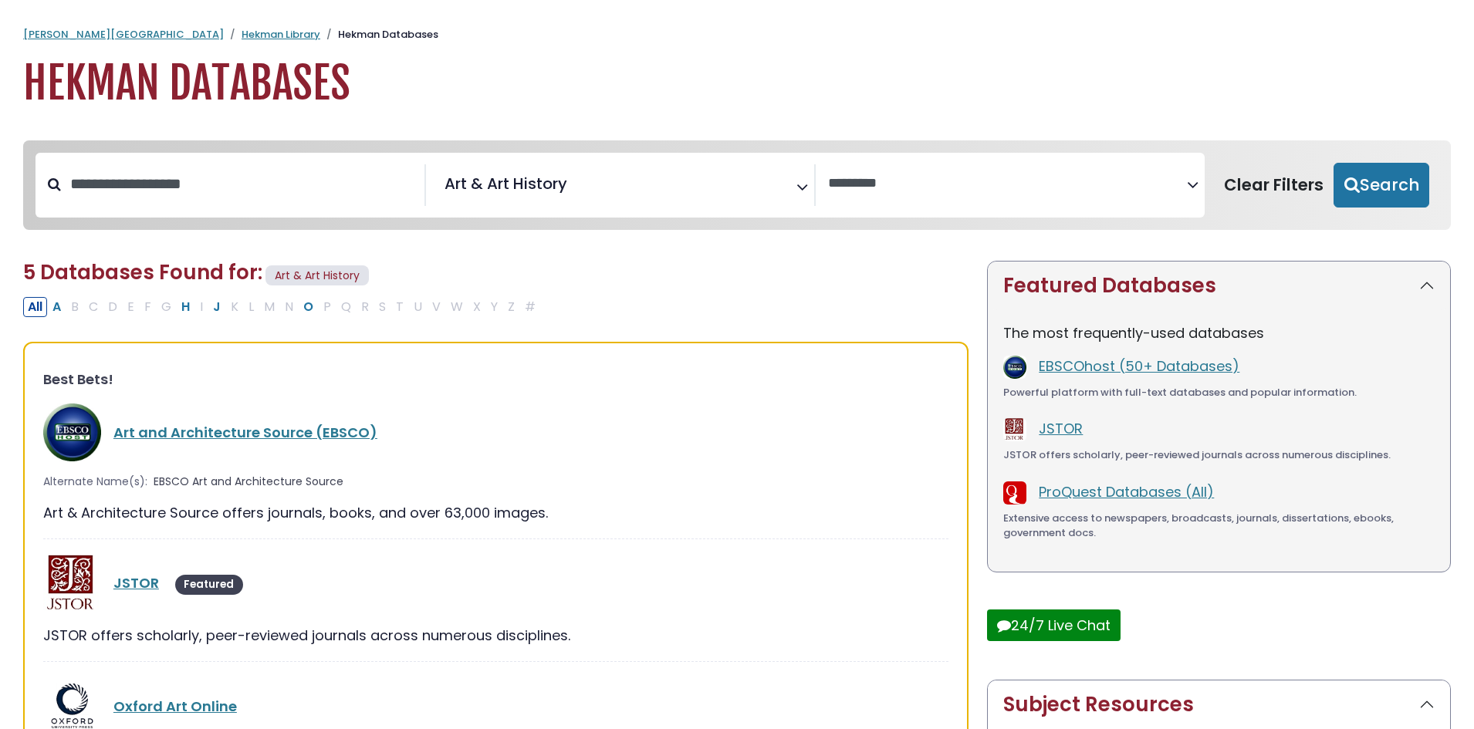
select select "Database Vendors Filter"
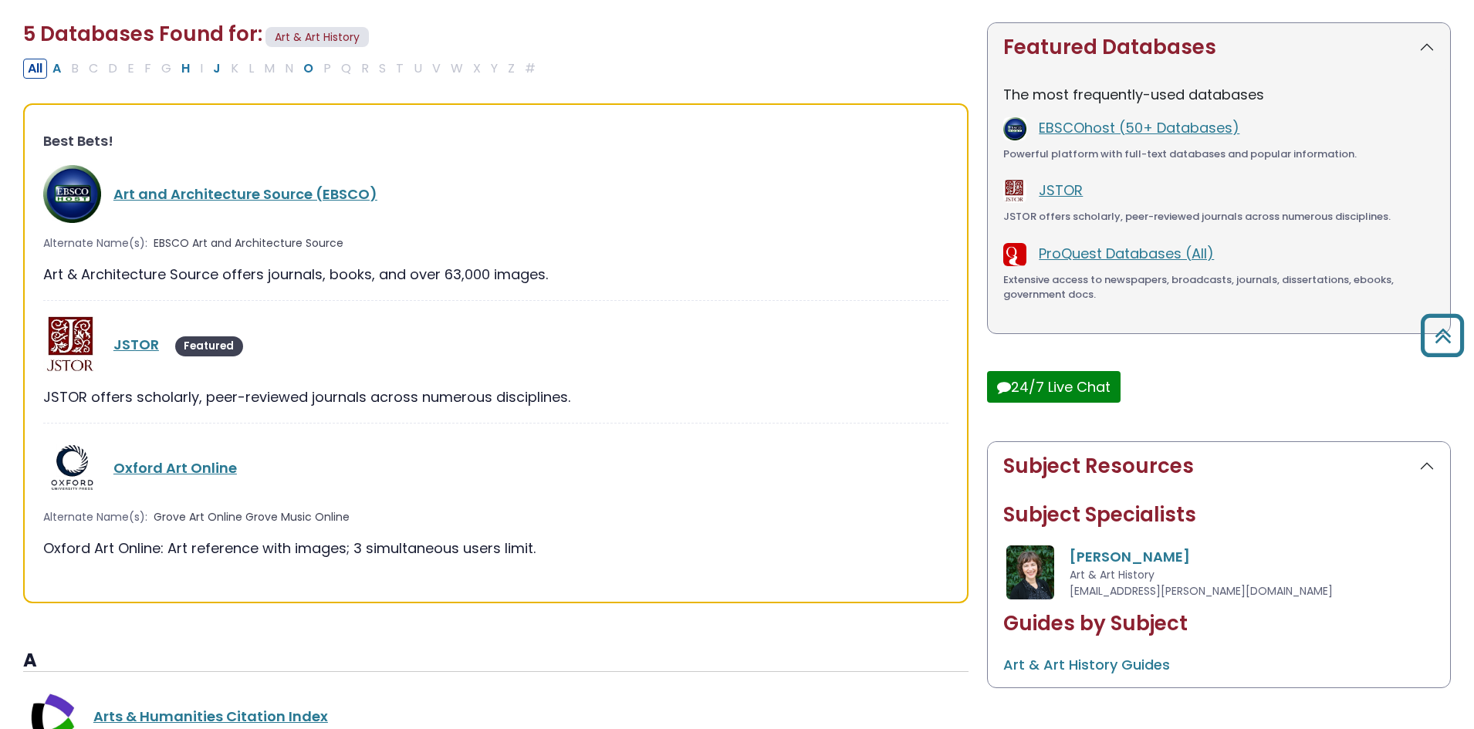
scroll to position [161, 0]
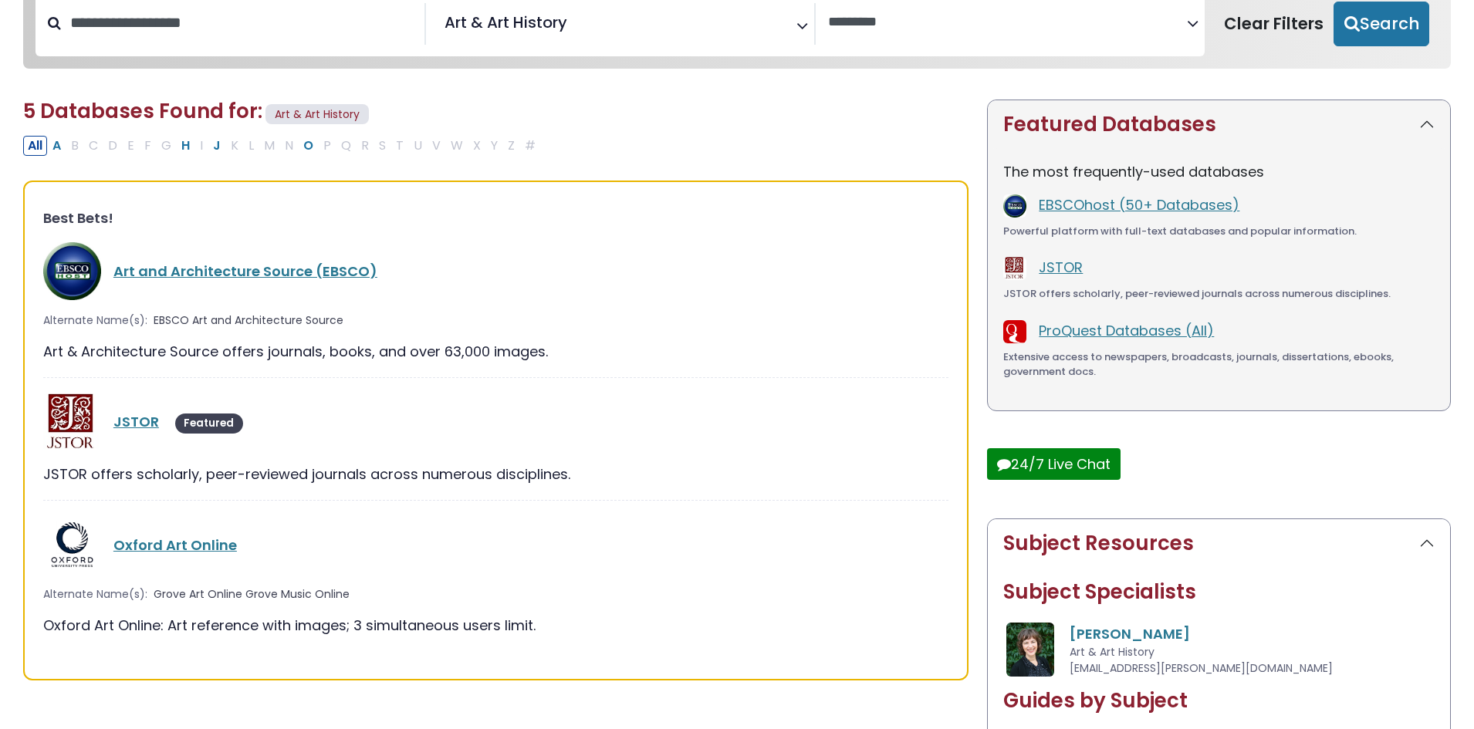
click at [508, 21] on span "Art & Art History" at bounding box center [505, 22] width 123 height 23
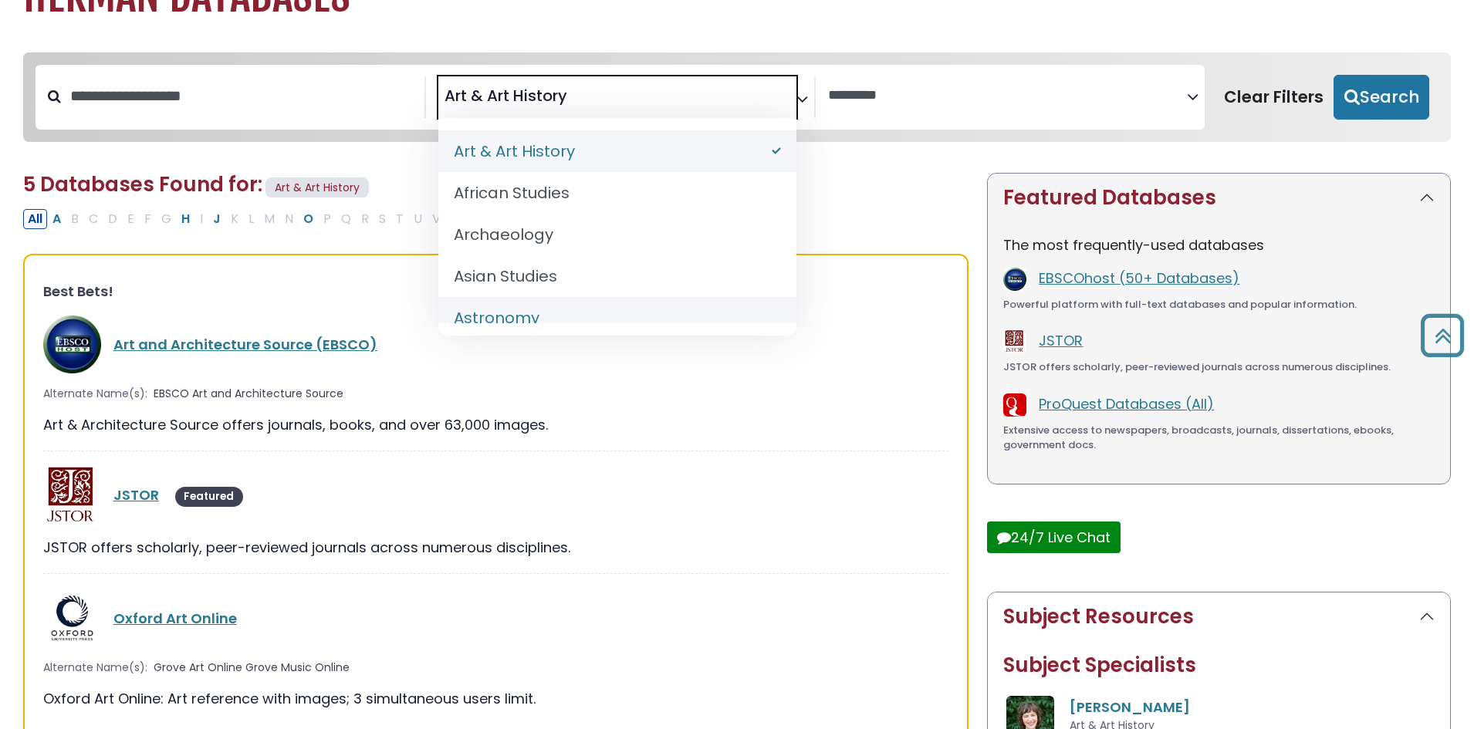
scroll to position [0, 0]
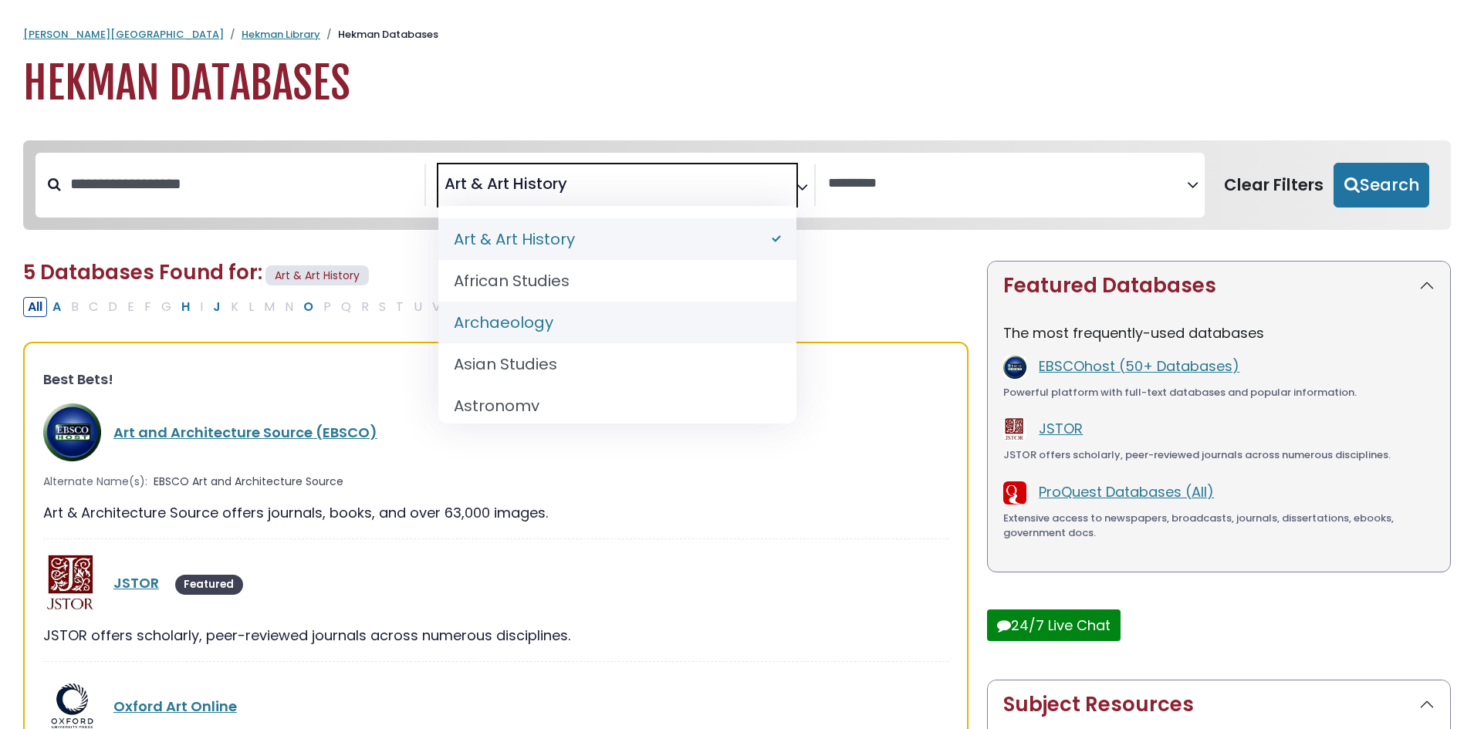
click at [1065, 288] on button "Featured Databases" at bounding box center [1218, 286] width 462 height 49
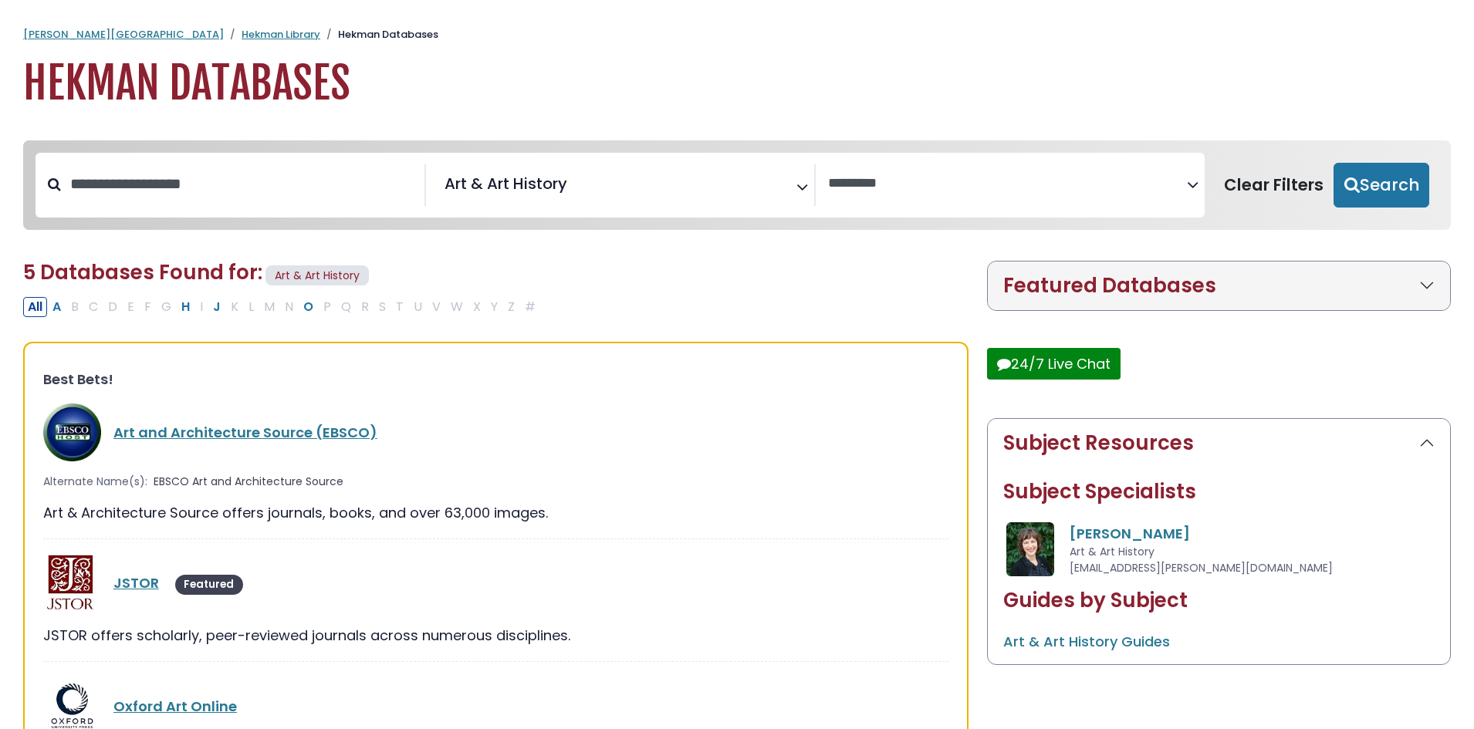
click at [685, 198] on span "× Art & Art History" at bounding box center [617, 185] width 359 height 42
click at [519, 174] on span "Search filters" at bounding box center [617, 181] width 359 height 19
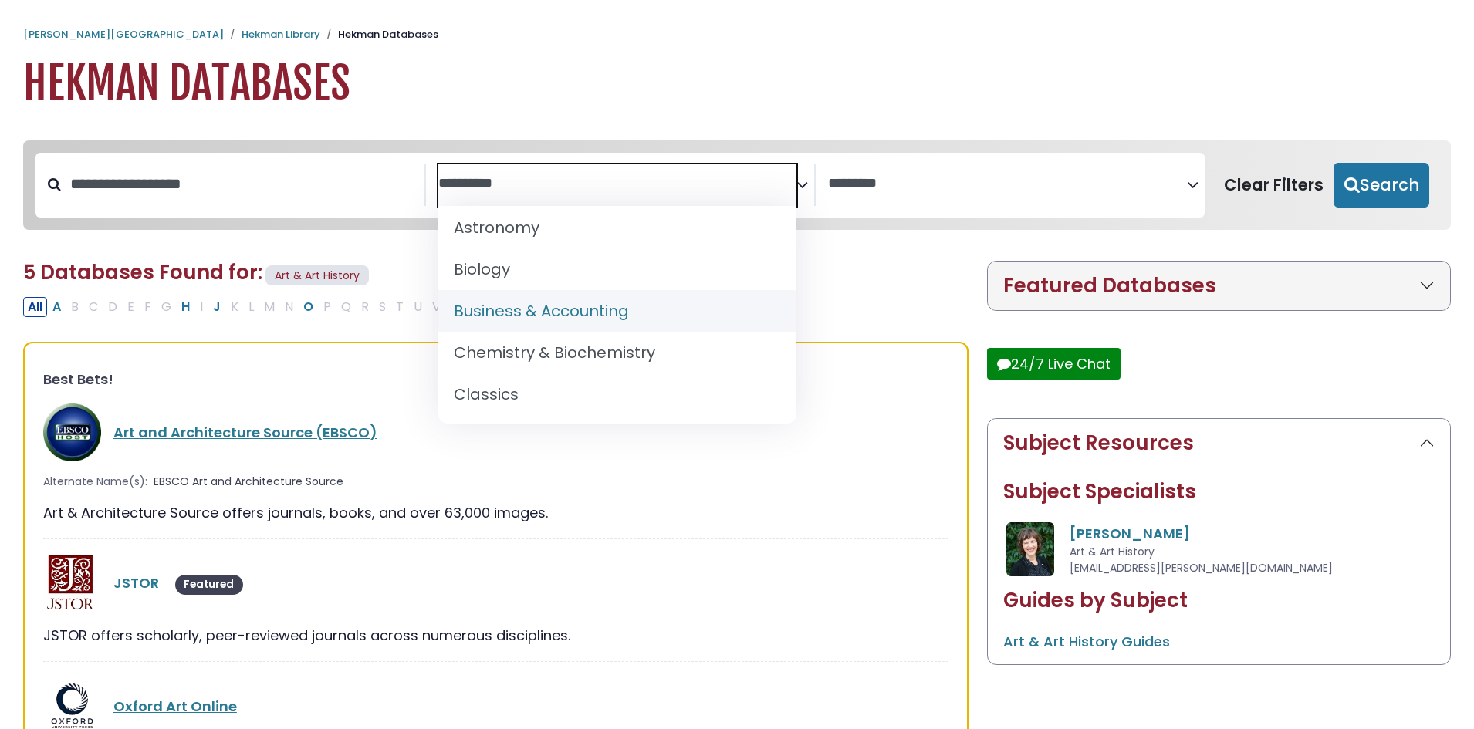
scroll to position [154, 0]
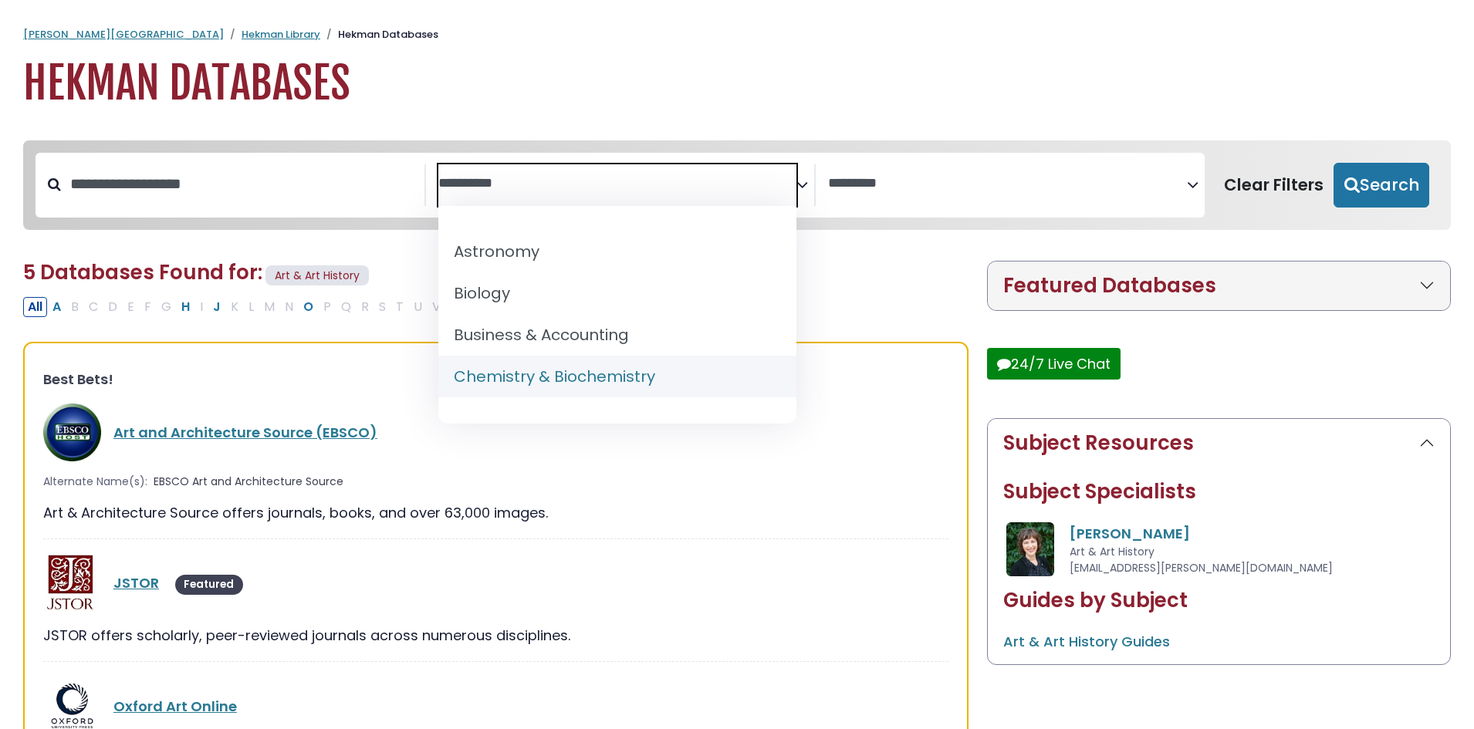
select select "*****"
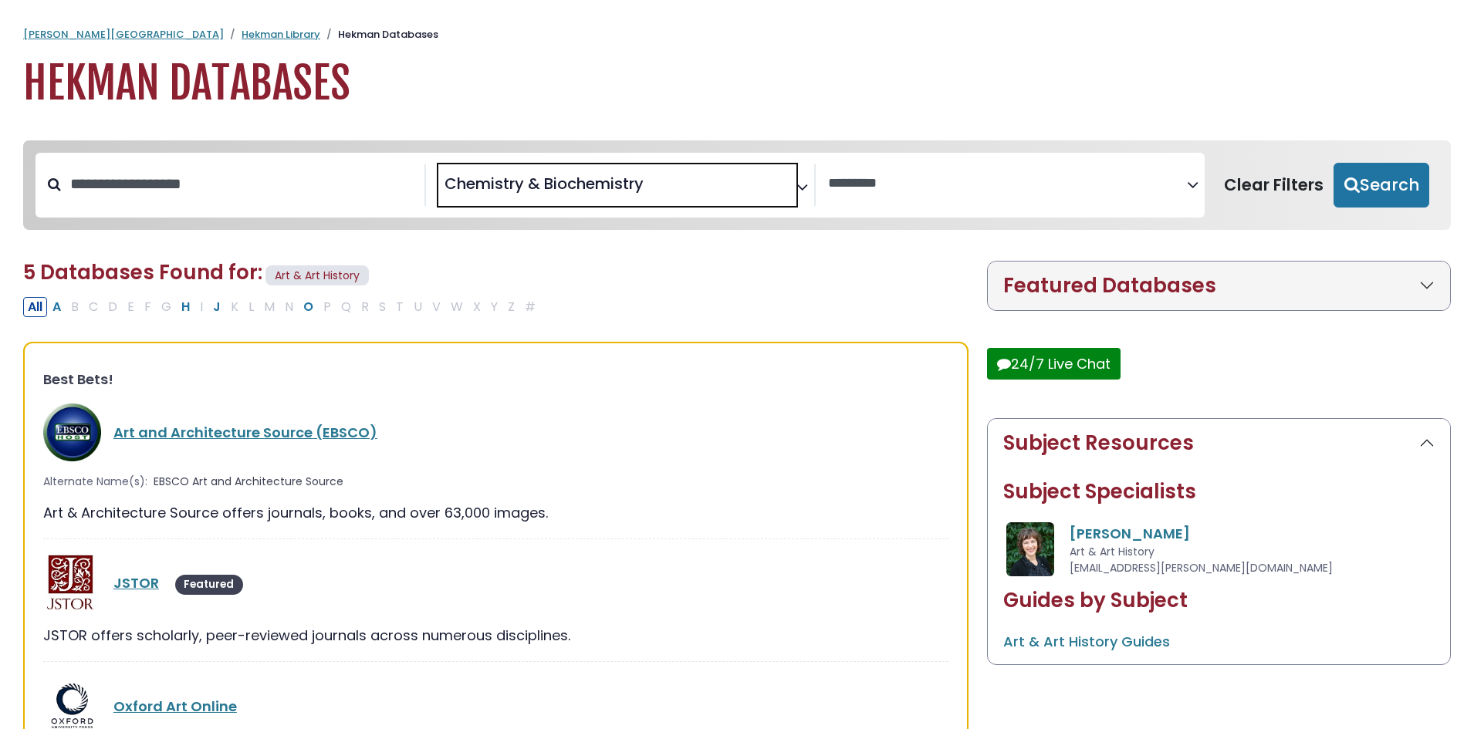
click at [690, 193] on span "× Chemistry & Biochemistry" at bounding box center [617, 185] width 359 height 42
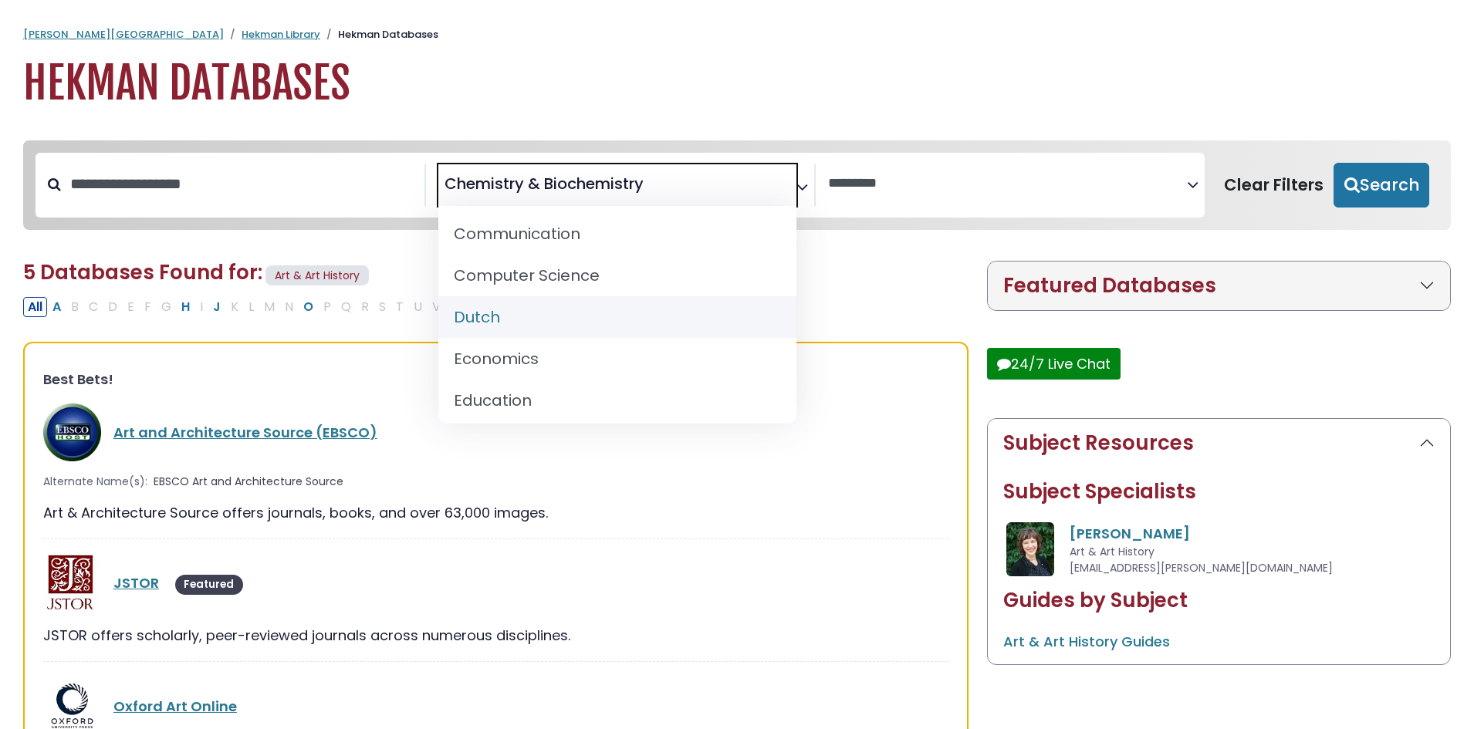
scroll to position [463, 0]
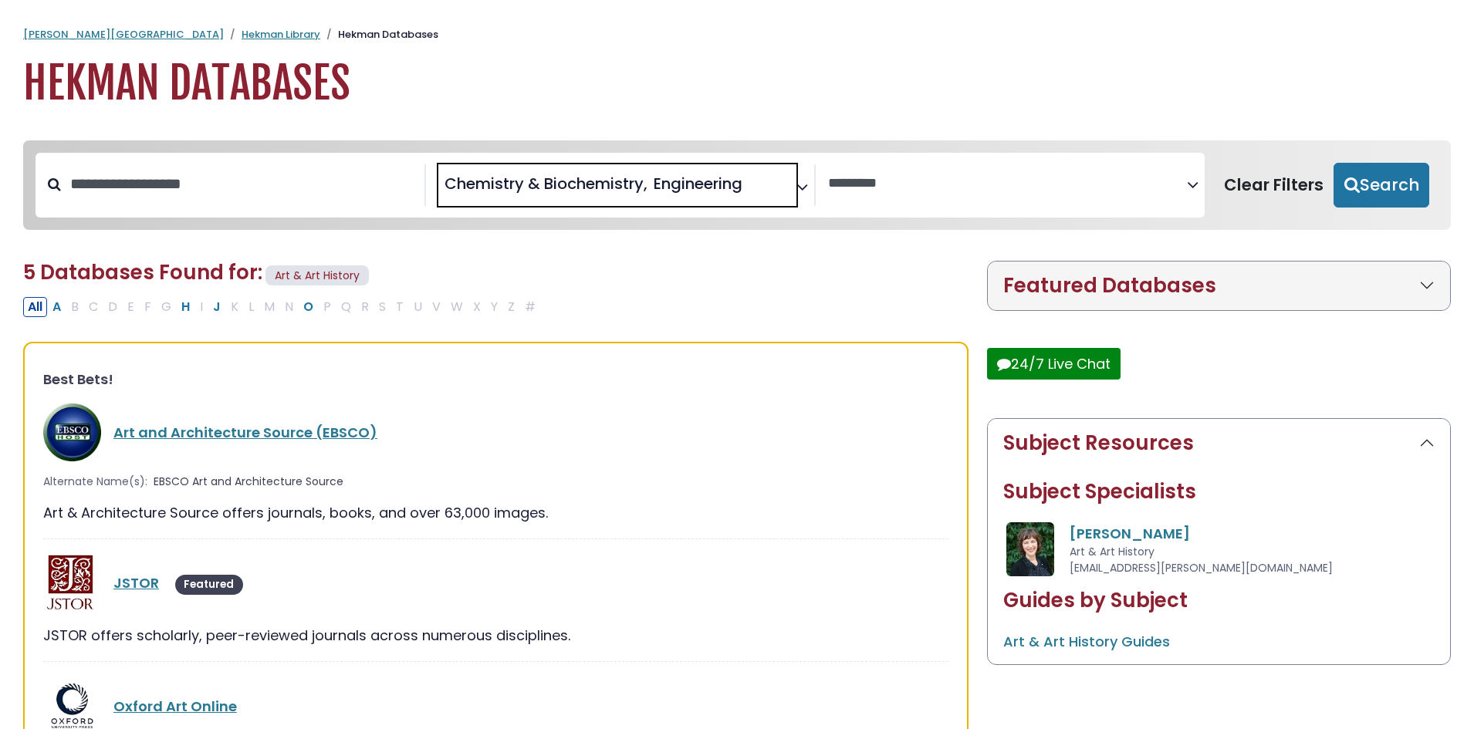
click at [675, 198] on span "× Chemistry & Biochemistry × Engineering" at bounding box center [617, 185] width 359 height 42
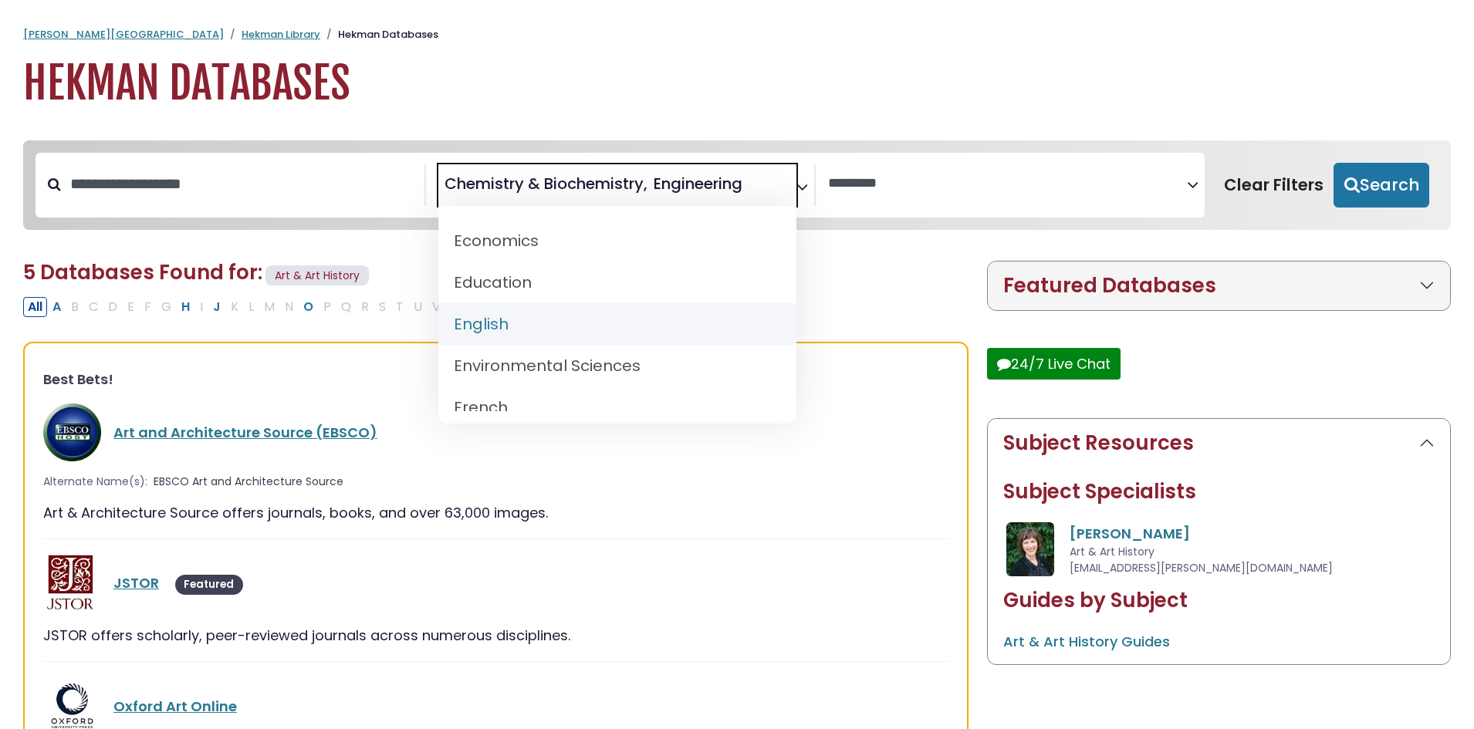
scroll to position [617, 0]
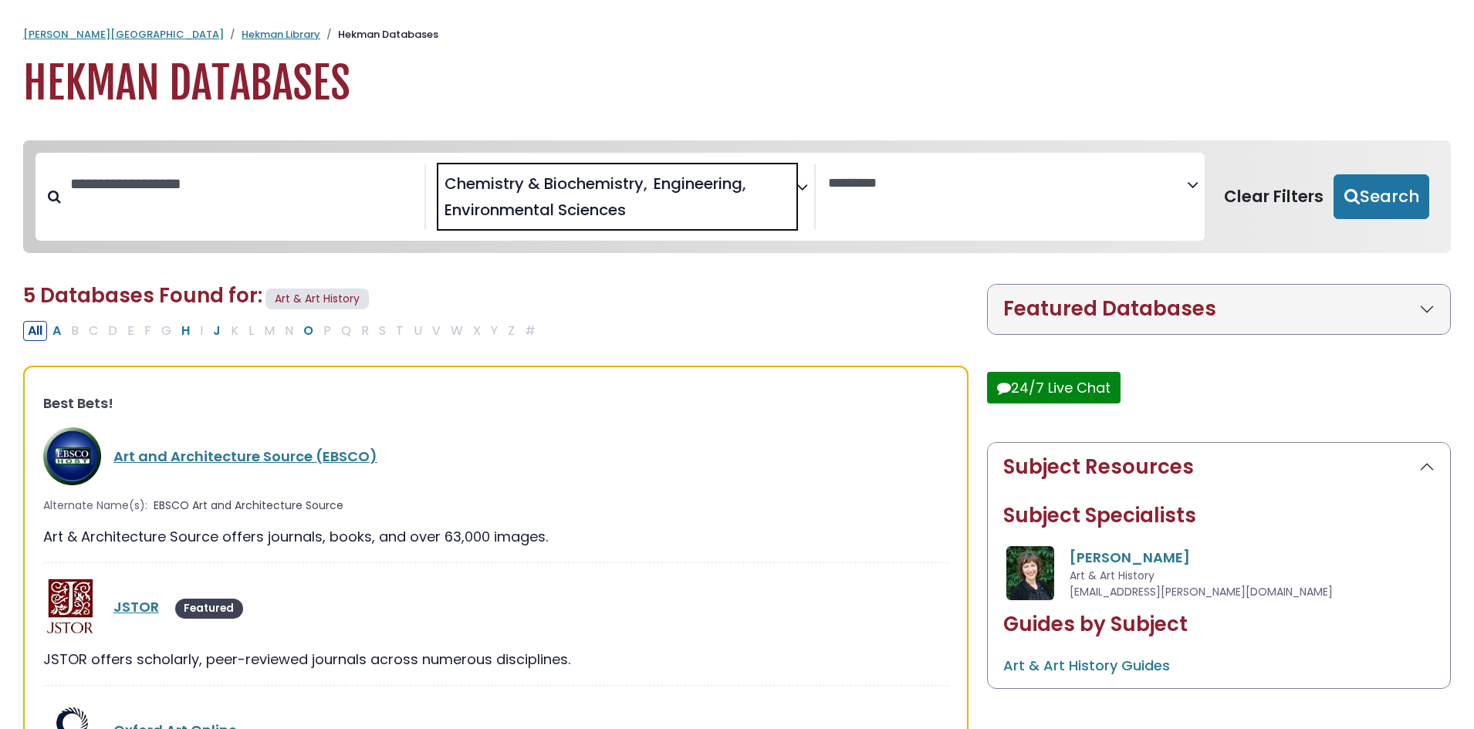
click at [658, 194] on span "Engineering" at bounding box center [699, 183] width 93 height 23
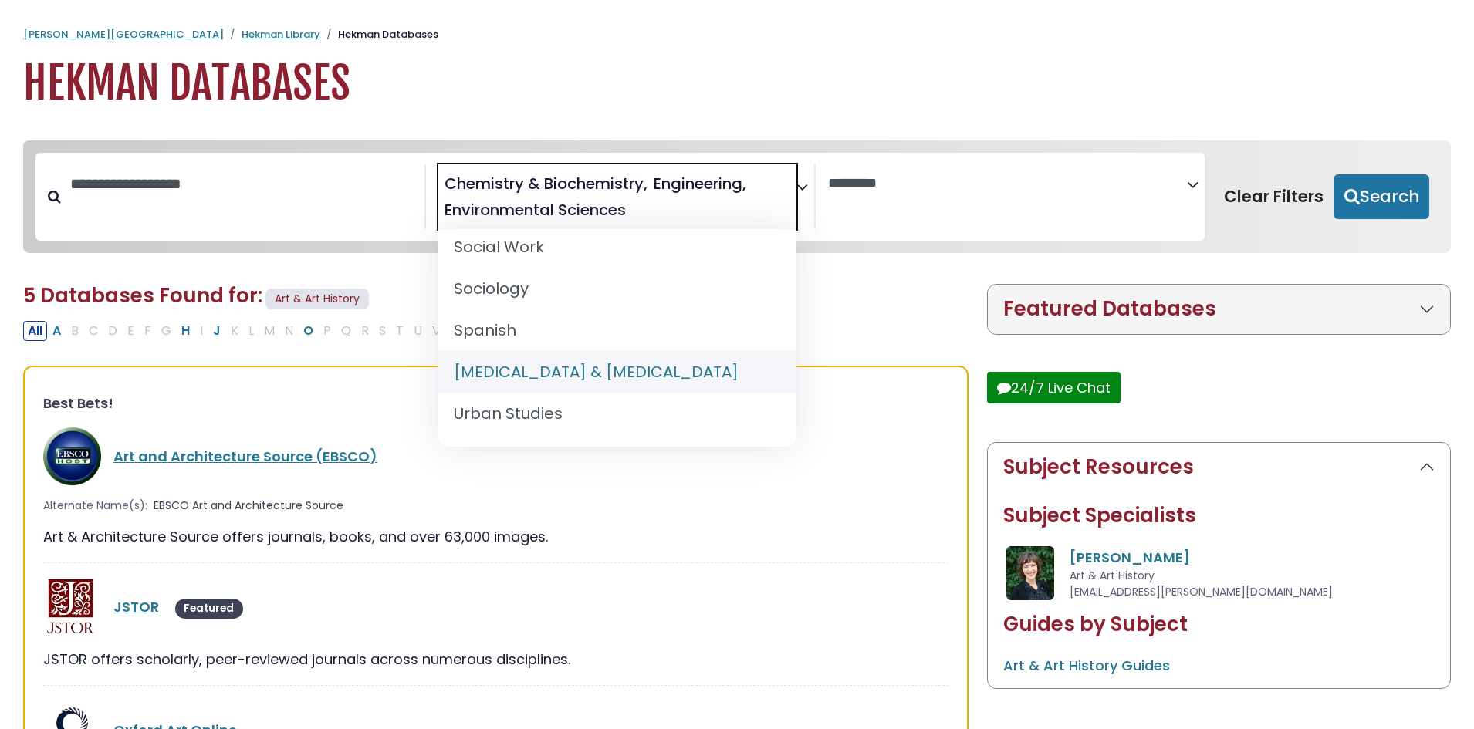
scroll to position [0, 0]
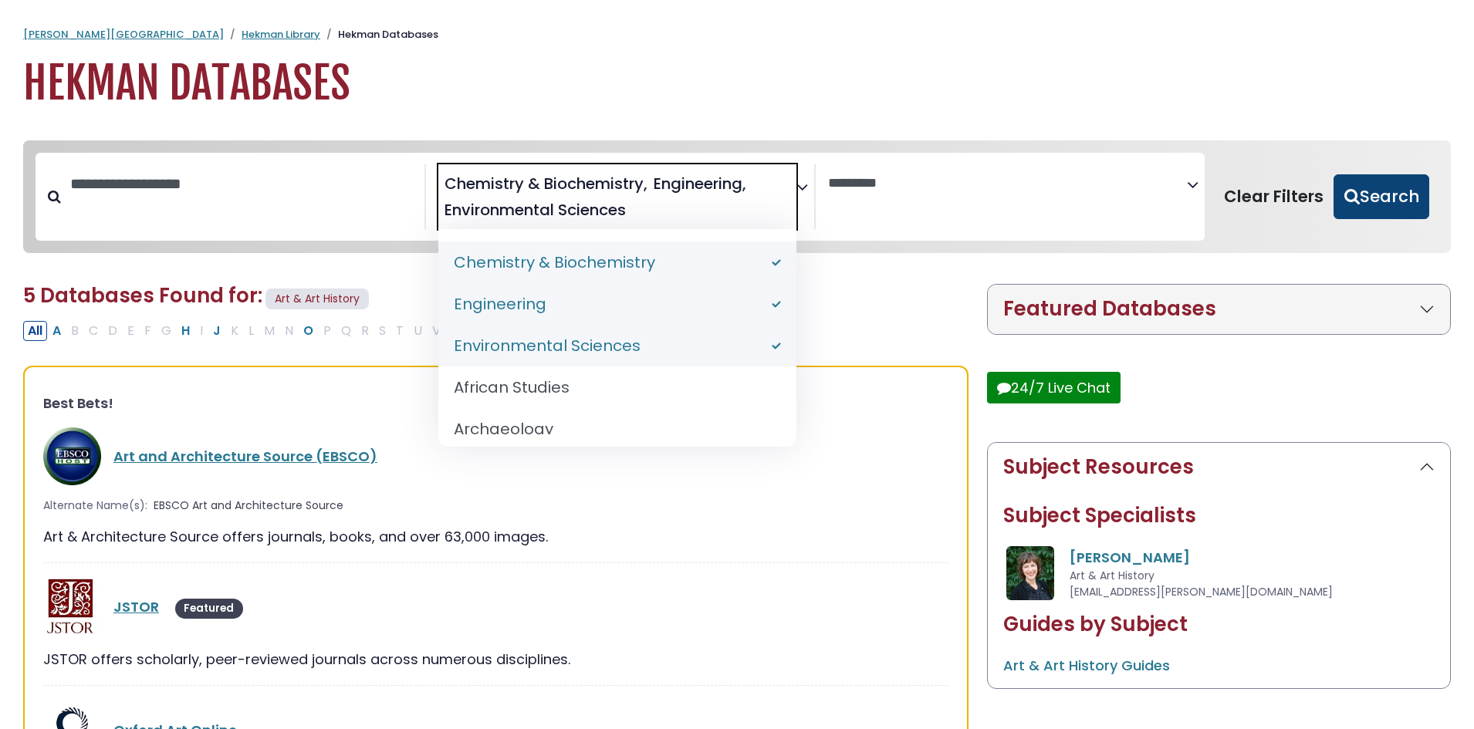
drag, startPoint x: 1343, startPoint y: 202, endPoint x: 1356, endPoint y: 189, distance: 18.5
click at [1344, 201] on button "Search" at bounding box center [1381, 196] width 96 height 45
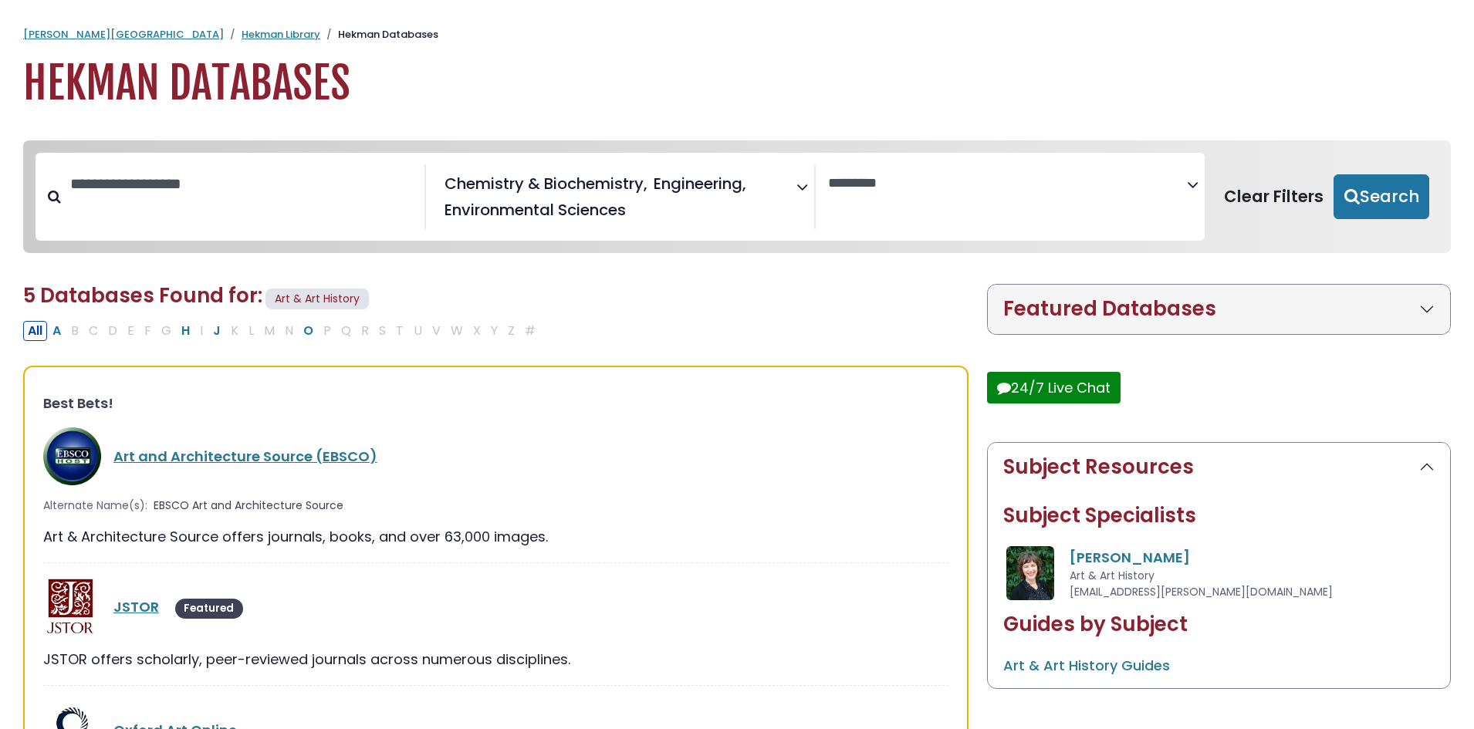
select select "Database Vendors Filter"
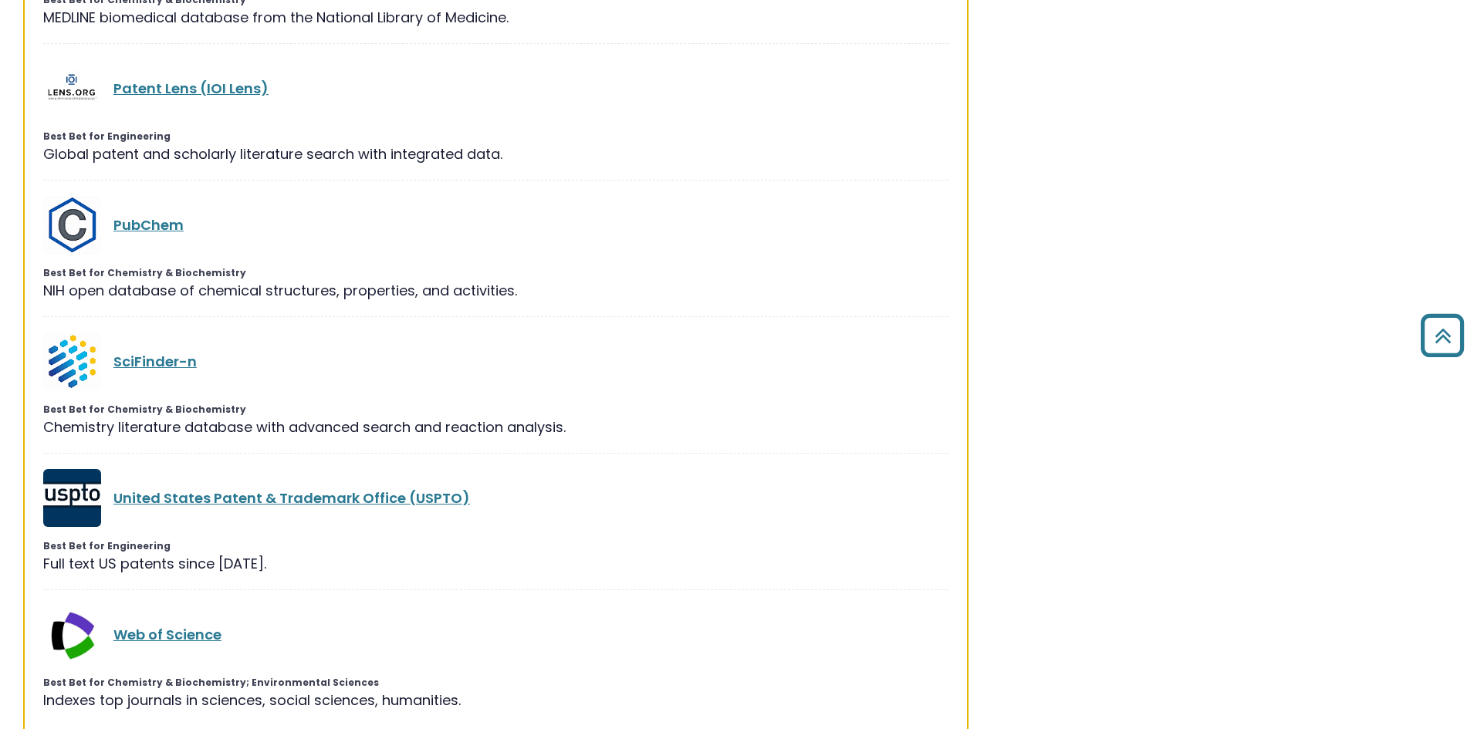
scroll to position [1080, 0]
